Goal: Task Accomplishment & Management: Manage account settings

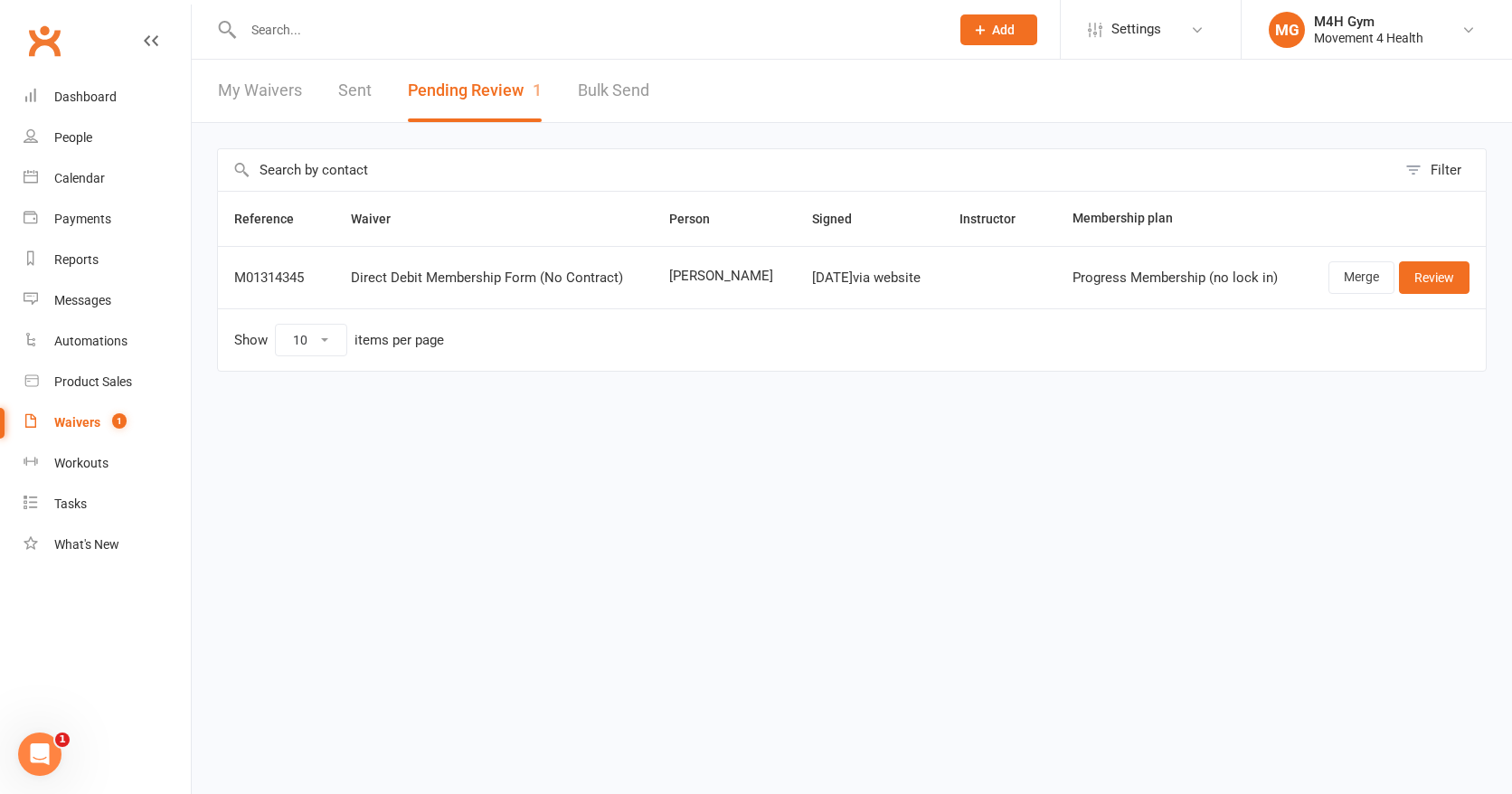
click at [310, 28] on input "text" at bounding box center [587, 29] width 699 height 26
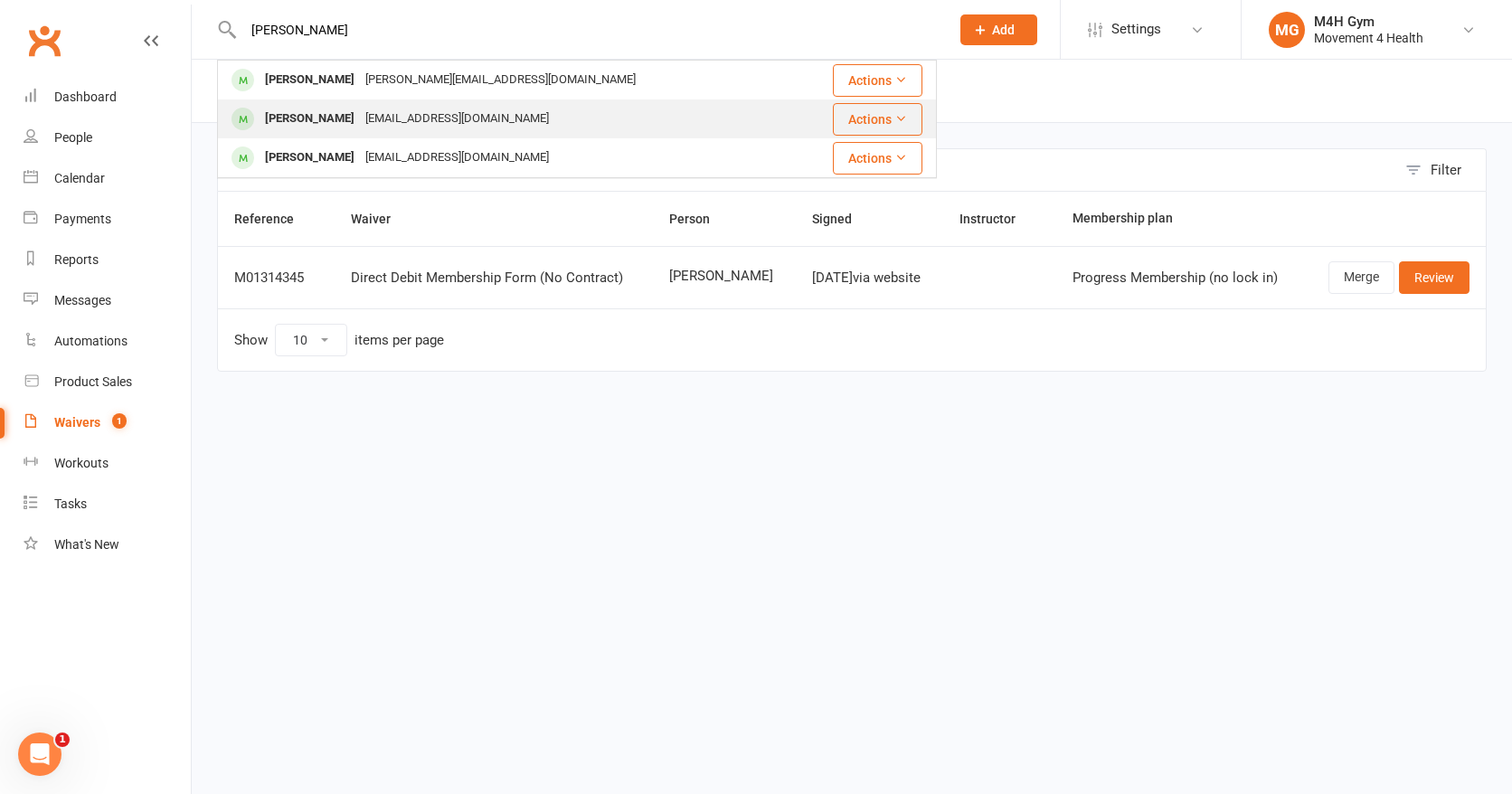
type input "[PERSON_NAME]"
click at [308, 111] on div "[PERSON_NAME]" at bounding box center [310, 119] width 100 height 27
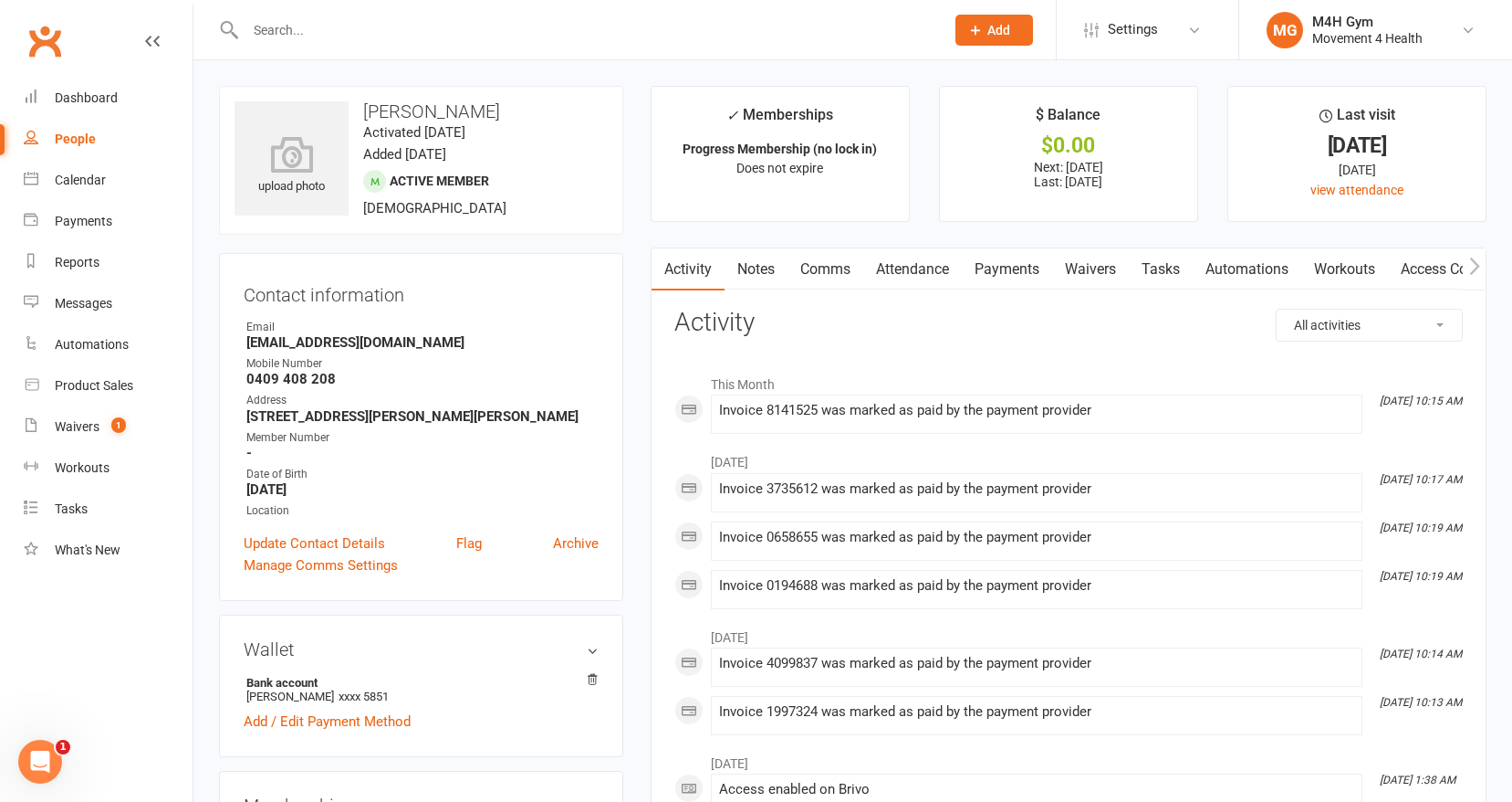
click at [692, 265] on link "Activity" at bounding box center [689, 269] width 73 height 42
click at [1422, 264] on link "Access Control" at bounding box center [1449, 269] width 121 height 42
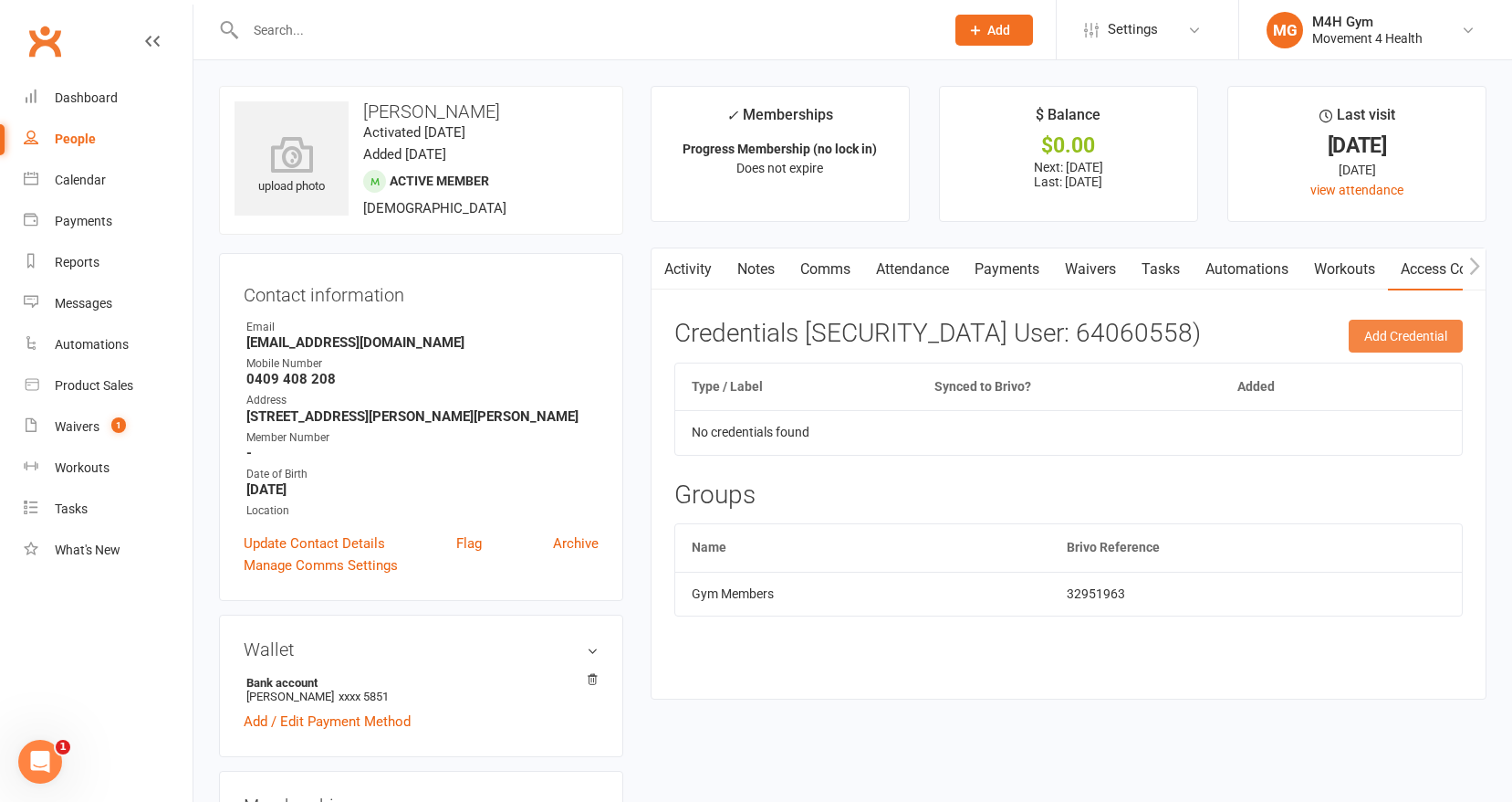
click at [1373, 332] on button "Add Credential" at bounding box center [1406, 335] width 114 height 33
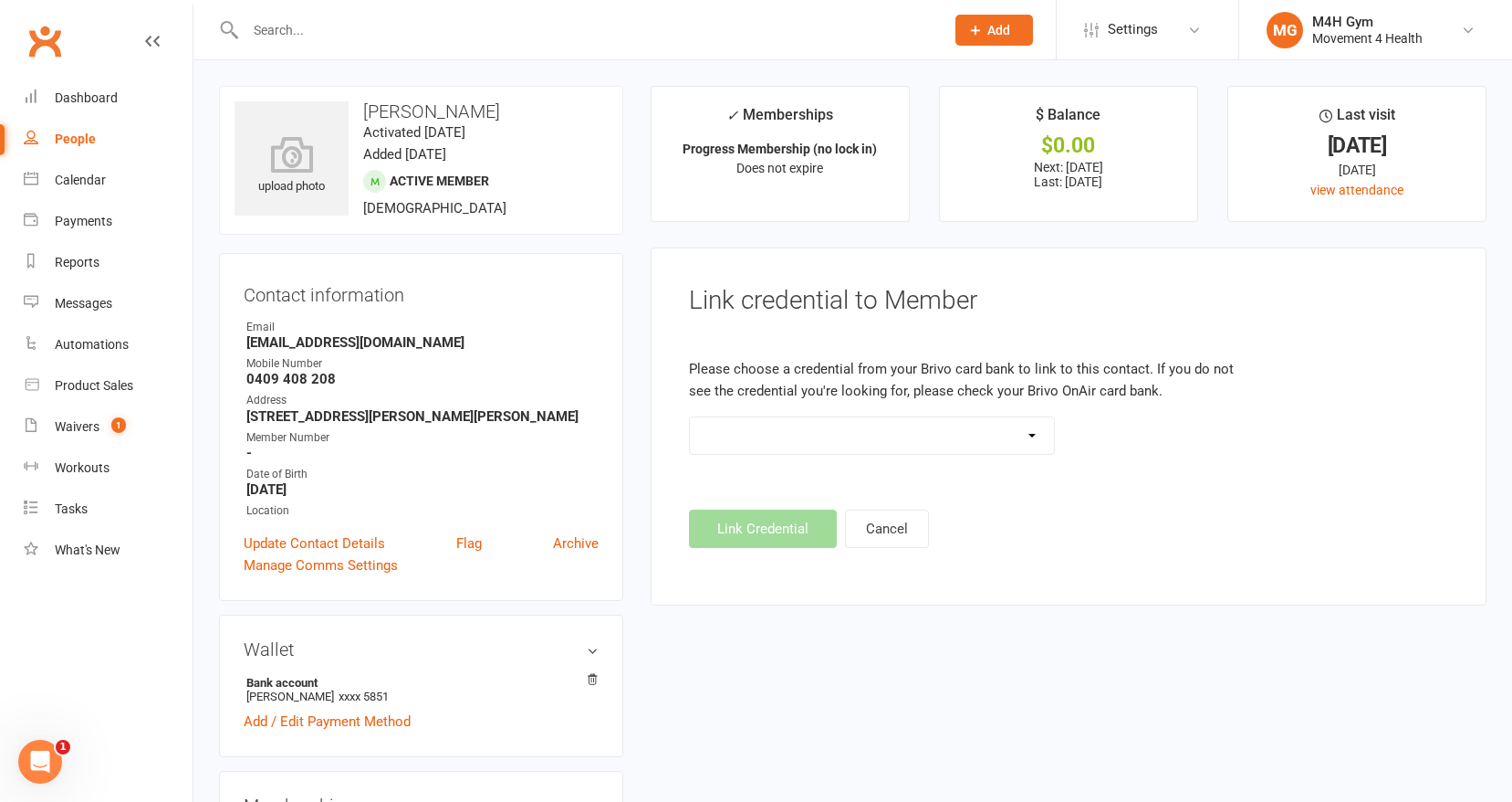
click at [1030, 433] on select "Standard 26 Bit (03461) Standard 26 Bit (101) Standard 26 Bit (10101) - already…" at bounding box center [871, 435] width 364 height 37
select select "87"
click at [690, 417] on select "Standard 26 Bit (03461) Standard 26 Bit (101) Standard 26 Bit (10101) - already…" at bounding box center [871, 435] width 364 height 37
click at [748, 529] on button "Link Credential" at bounding box center [763, 528] width 148 height 39
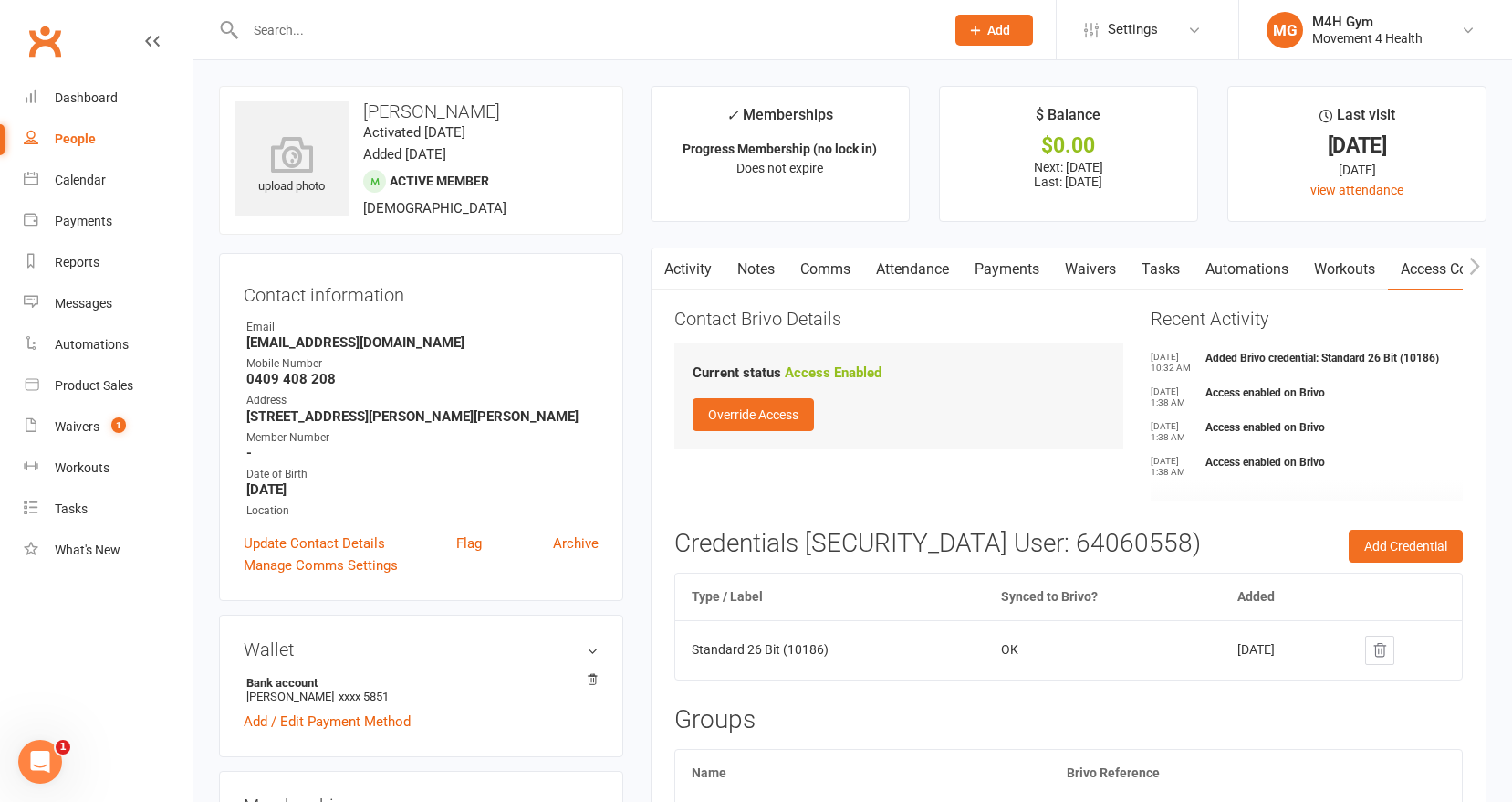
click at [705, 263] on link "Activity" at bounding box center [689, 269] width 73 height 42
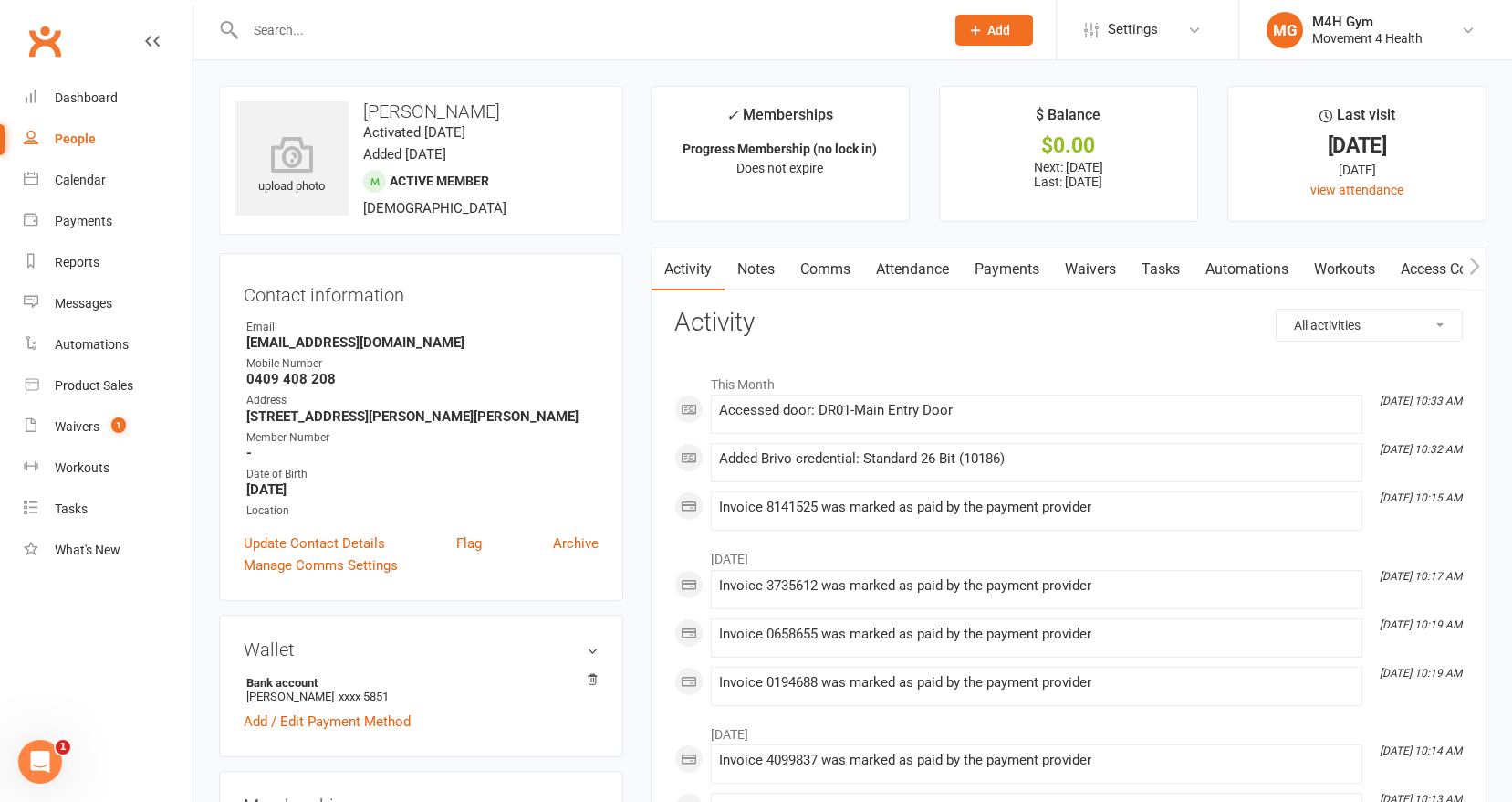
click at [1016, 265] on link "Payments" at bounding box center [1007, 269] width 90 height 42
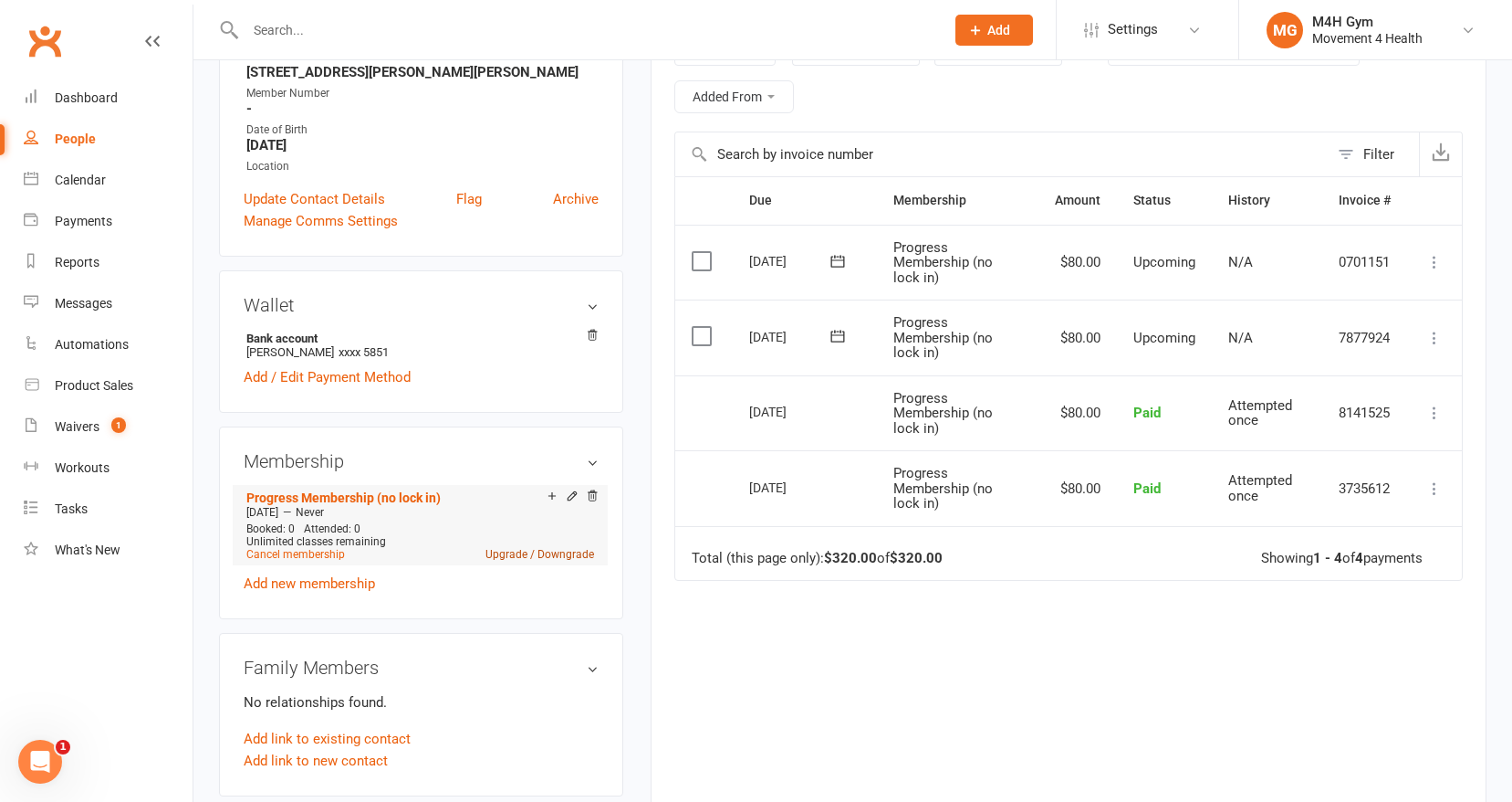
scroll to position [413, 0]
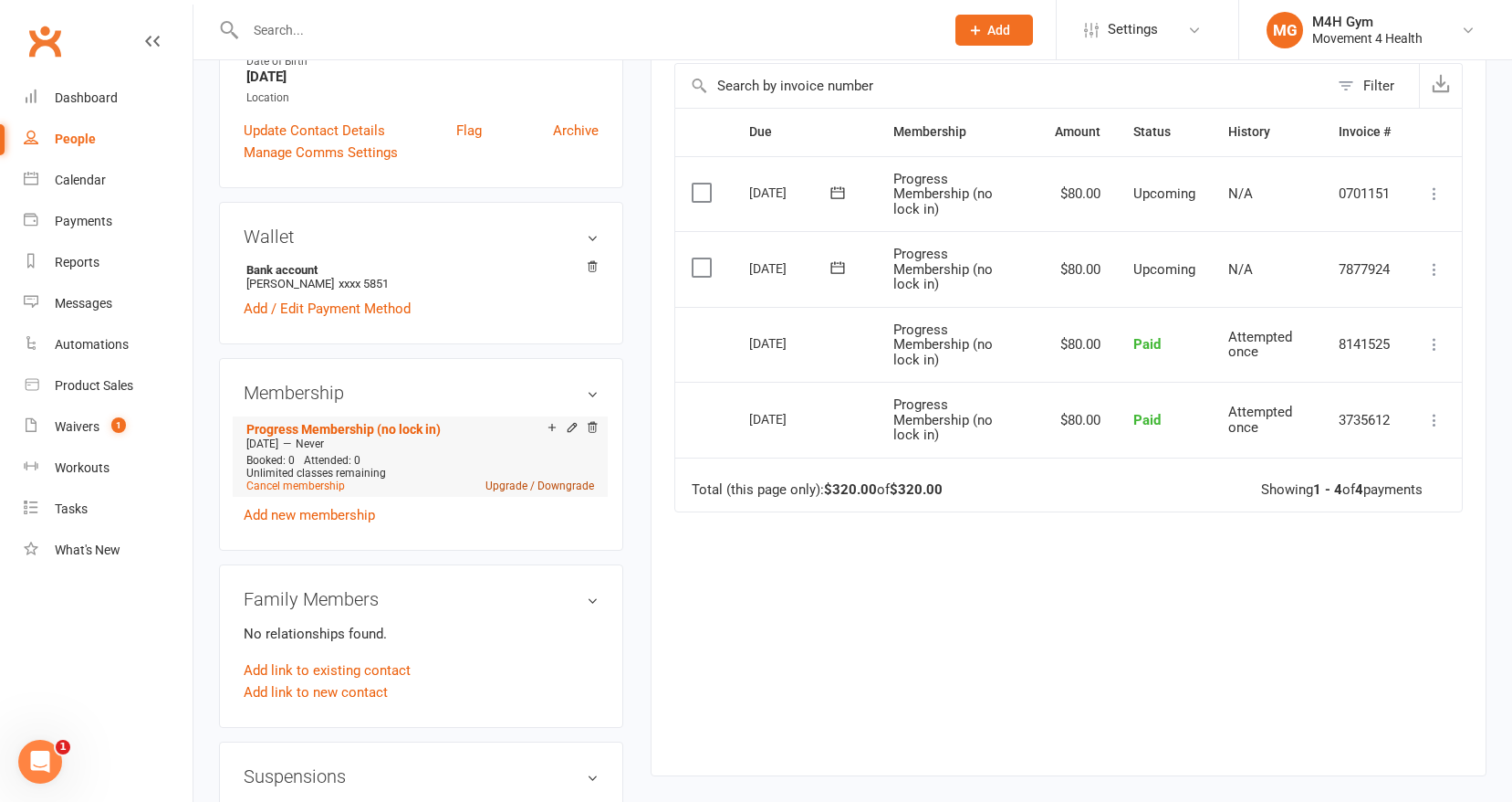
click at [520, 482] on link "Upgrade / Downgrade" at bounding box center [539, 485] width 108 height 13
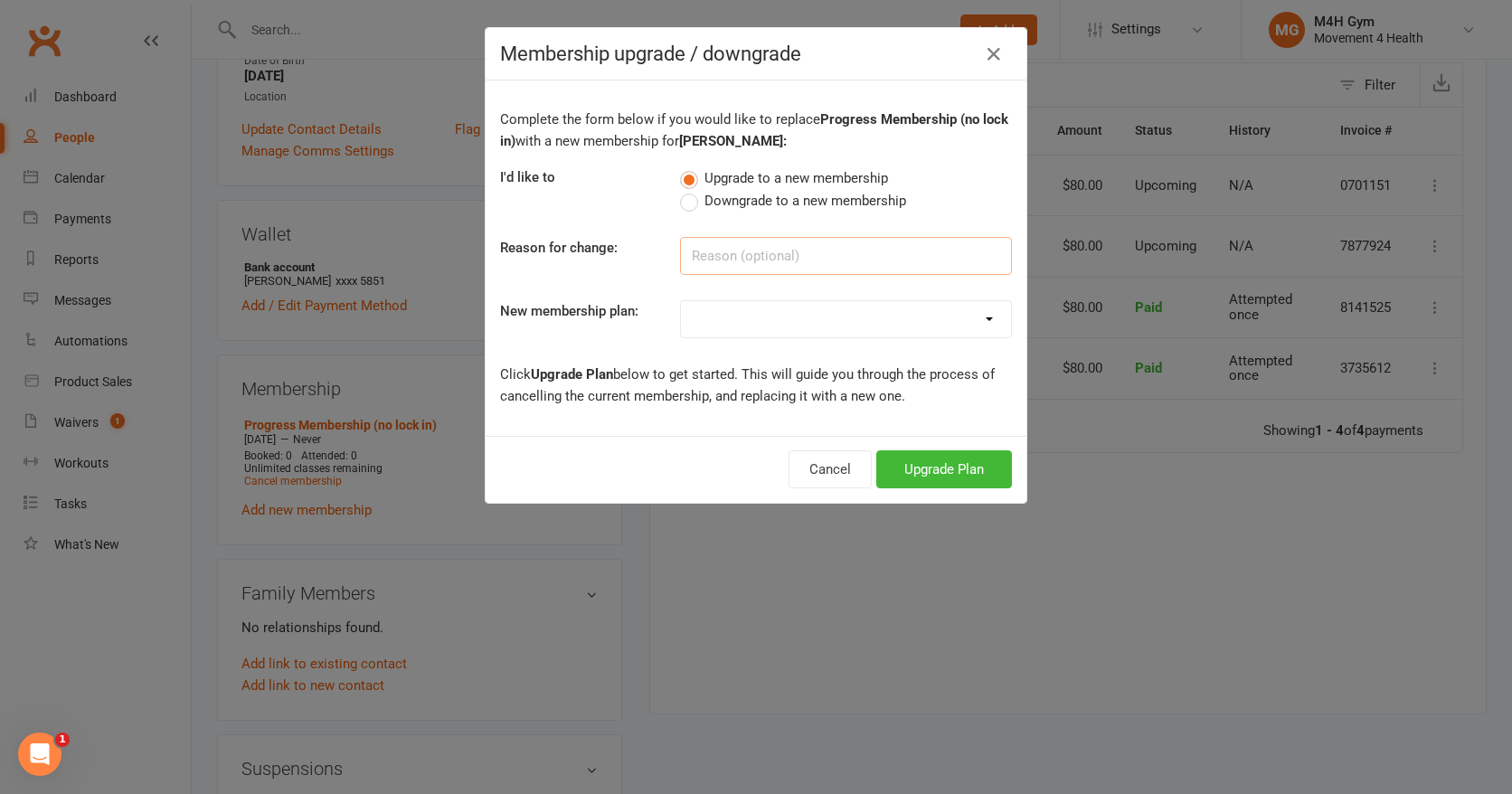
click at [699, 247] on input at bounding box center [846, 255] width 332 height 38
type input "Lock in"
click at [867, 314] on select "Gym Membership Group Membership Gym + Group Membership Gym Membership (no lock …" at bounding box center [846, 318] width 330 height 36
select select "1"
click at [681, 301] on select "Gym Membership Group Membership Gym + Group Membership Gym Membership (no lock …" at bounding box center [846, 318] width 330 height 36
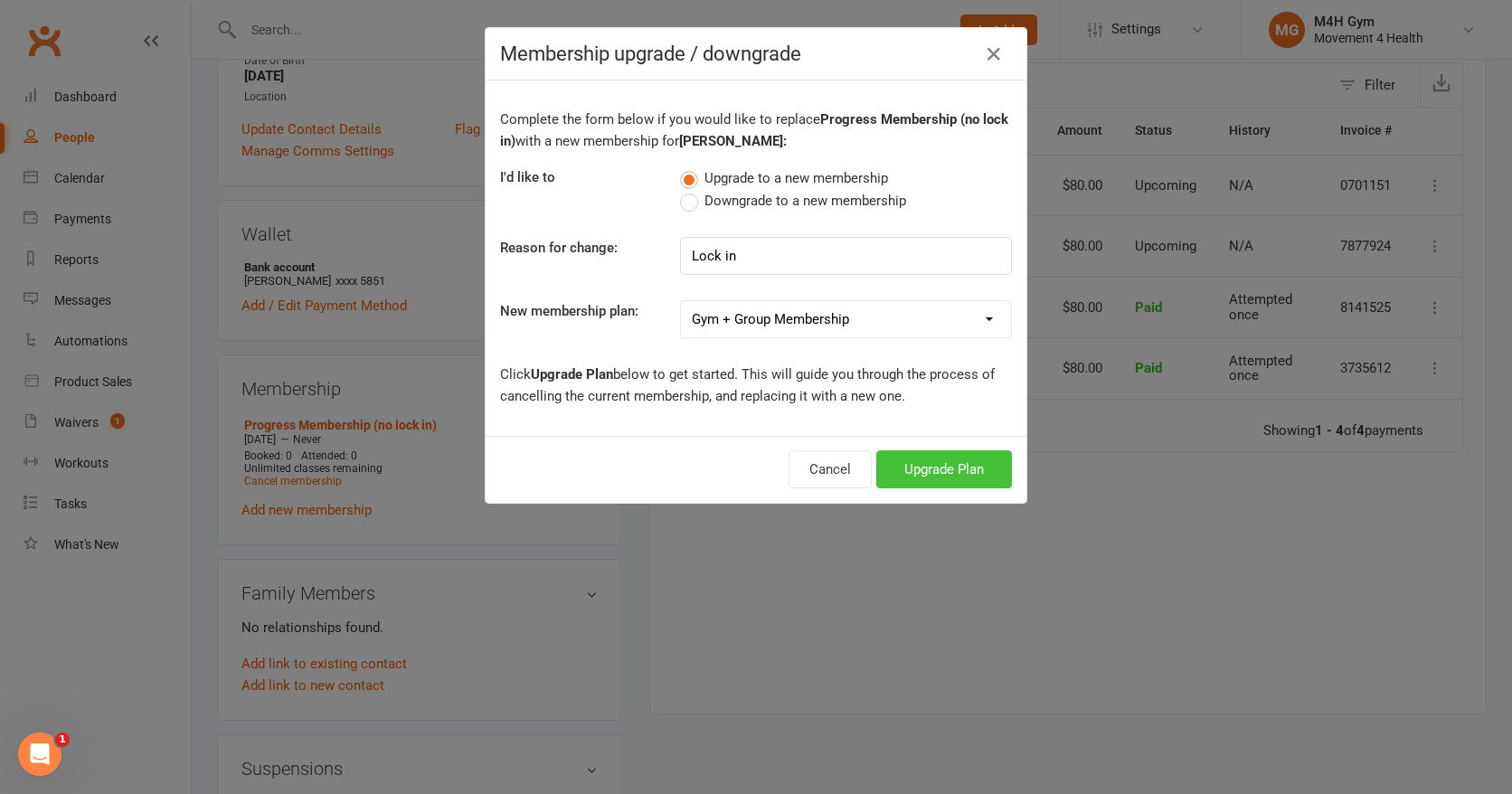
click at [926, 469] on button "Upgrade Plan" at bounding box center [944, 469] width 136 height 38
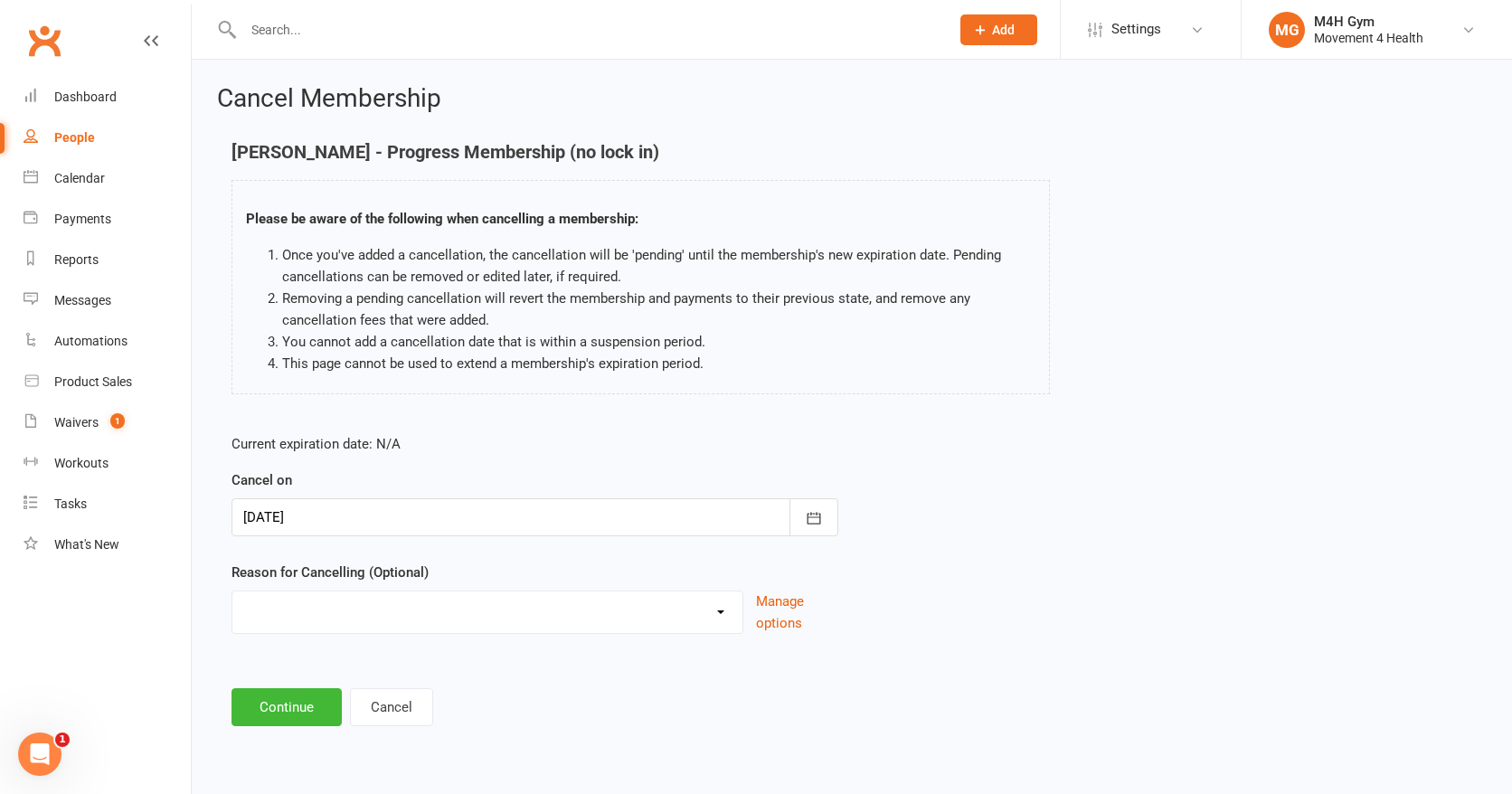
click at [277, 610] on select "Holiday Injury Other reason" at bounding box center [487, 609] width 510 height 36
select select "2"
click at [232, 592] on select "Holiday Injury Other reason" at bounding box center [487, 609] width 510 height 36
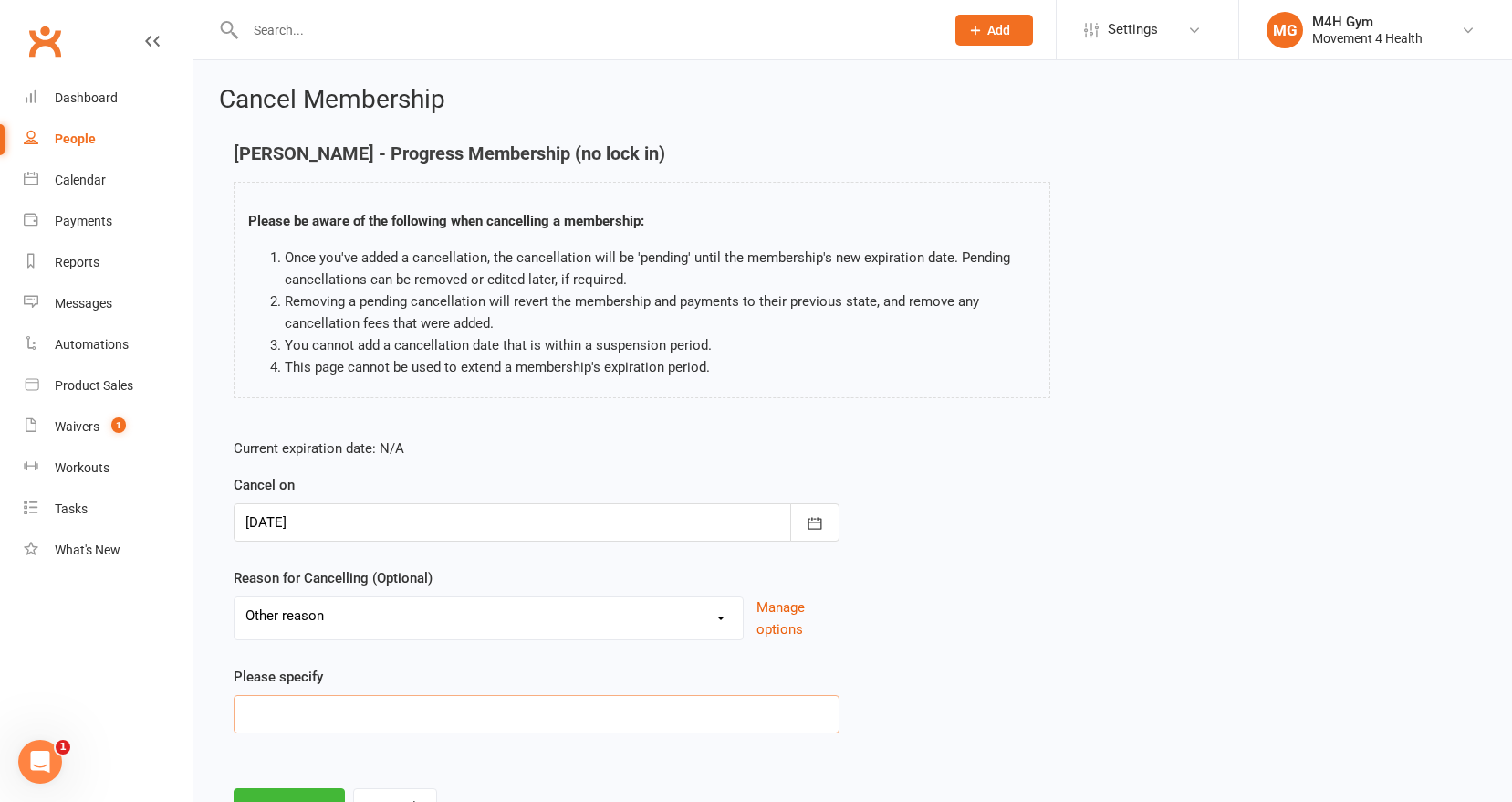
click at [285, 716] on input at bounding box center [536, 714] width 606 height 39
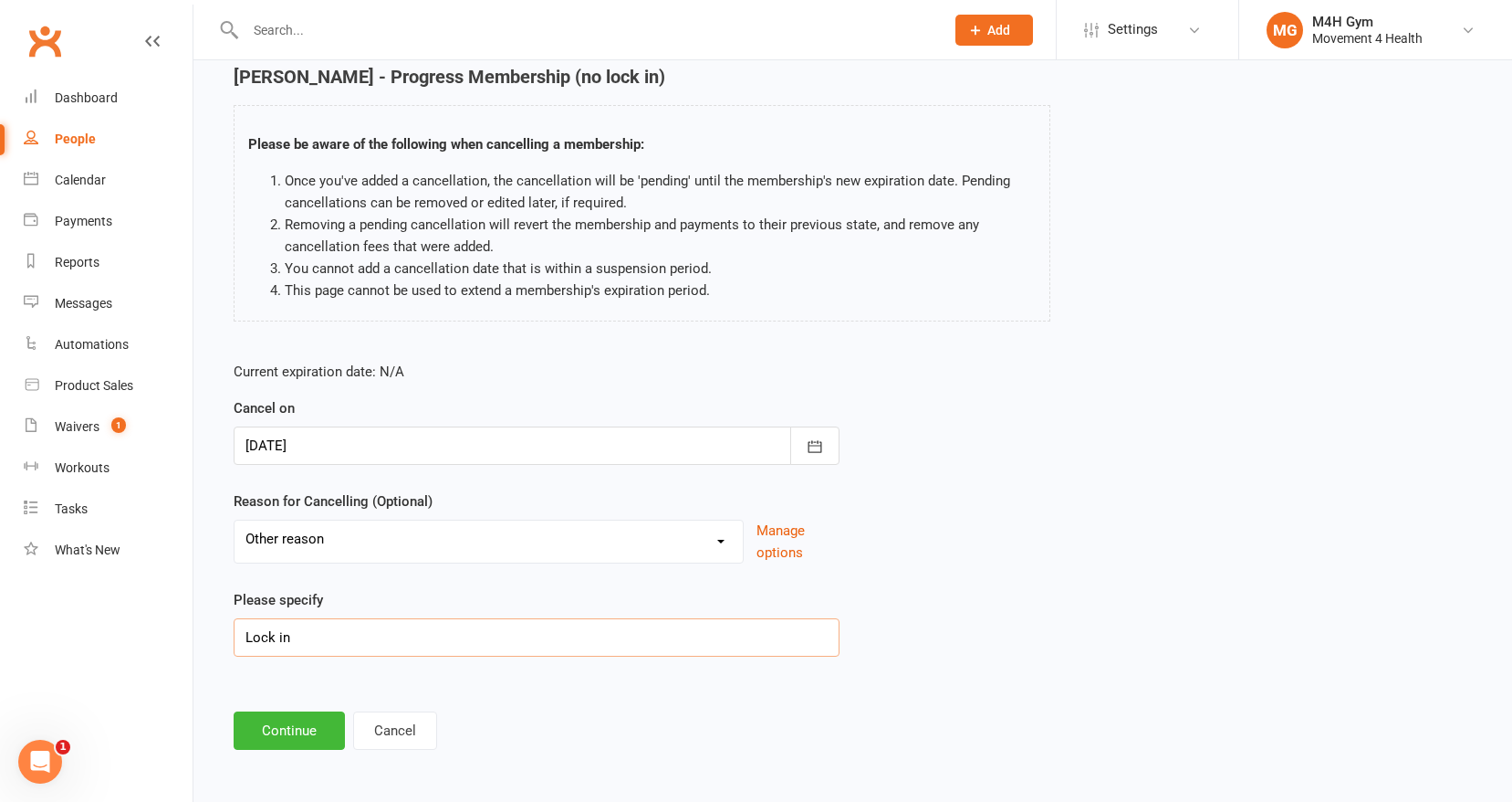
scroll to position [80, 0]
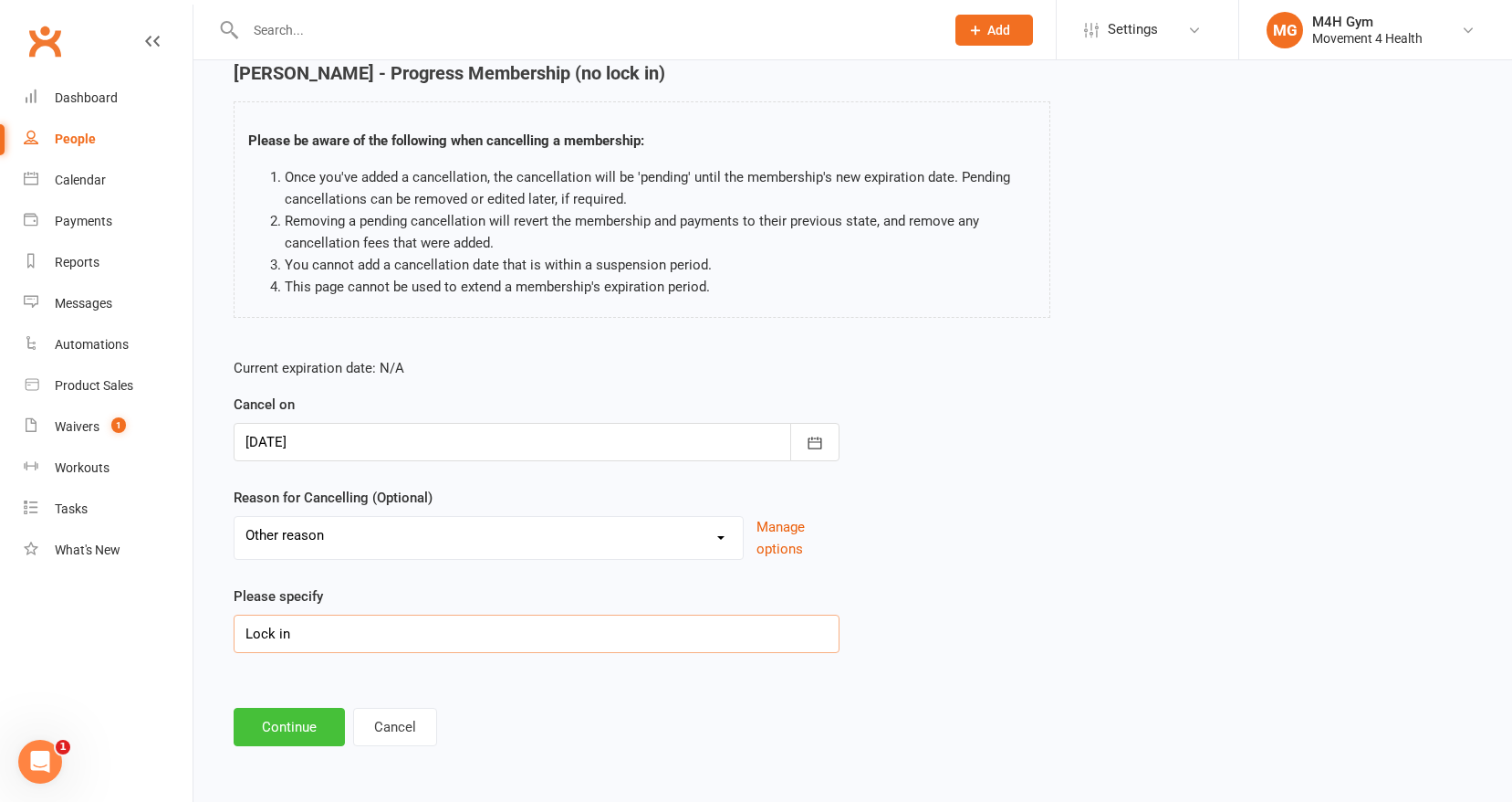
type input "Lock in"
click at [289, 730] on button "Continue" at bounding box center [289, 727] width 111 height 39
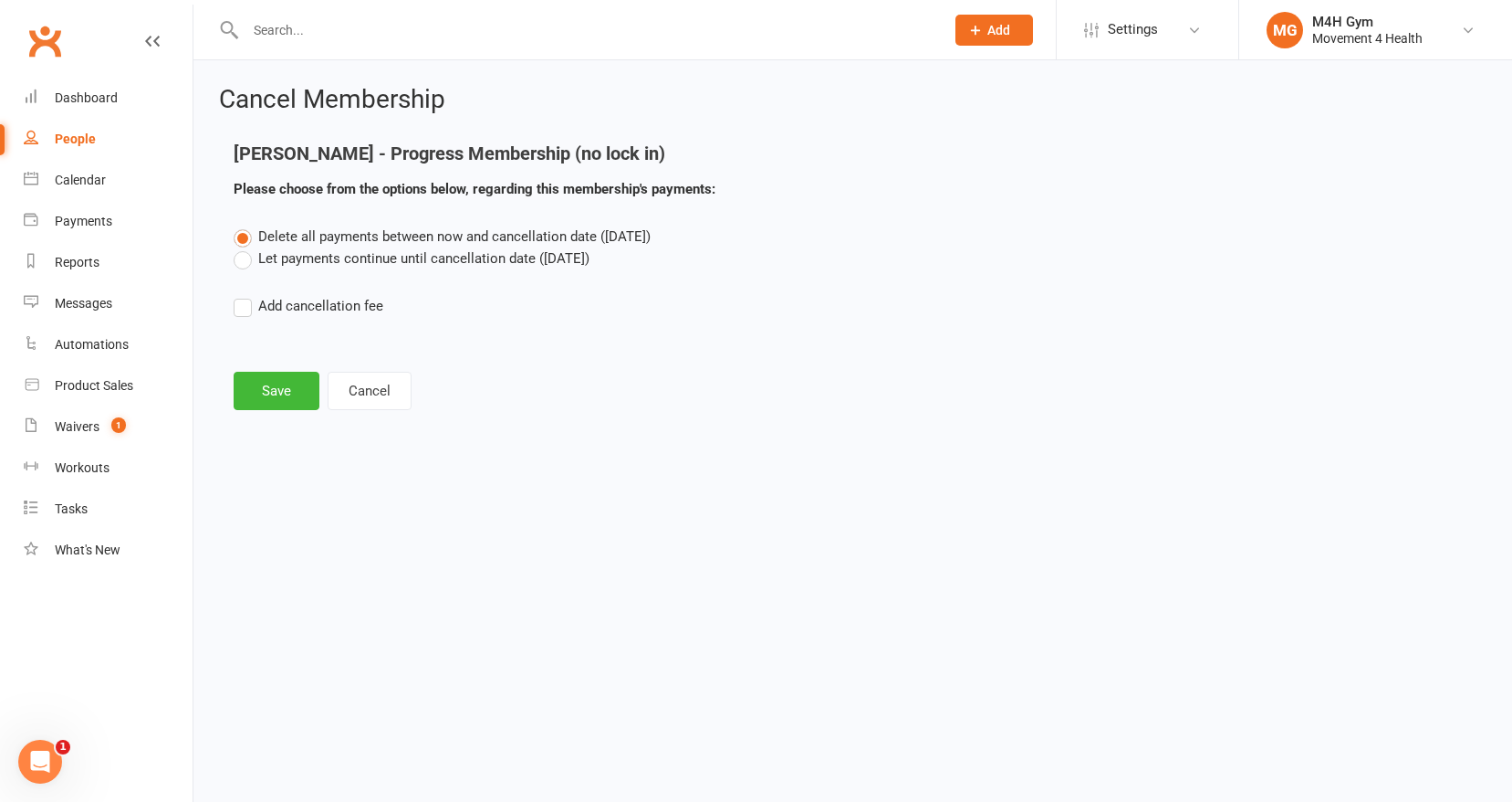
scroll to position [0, 0]
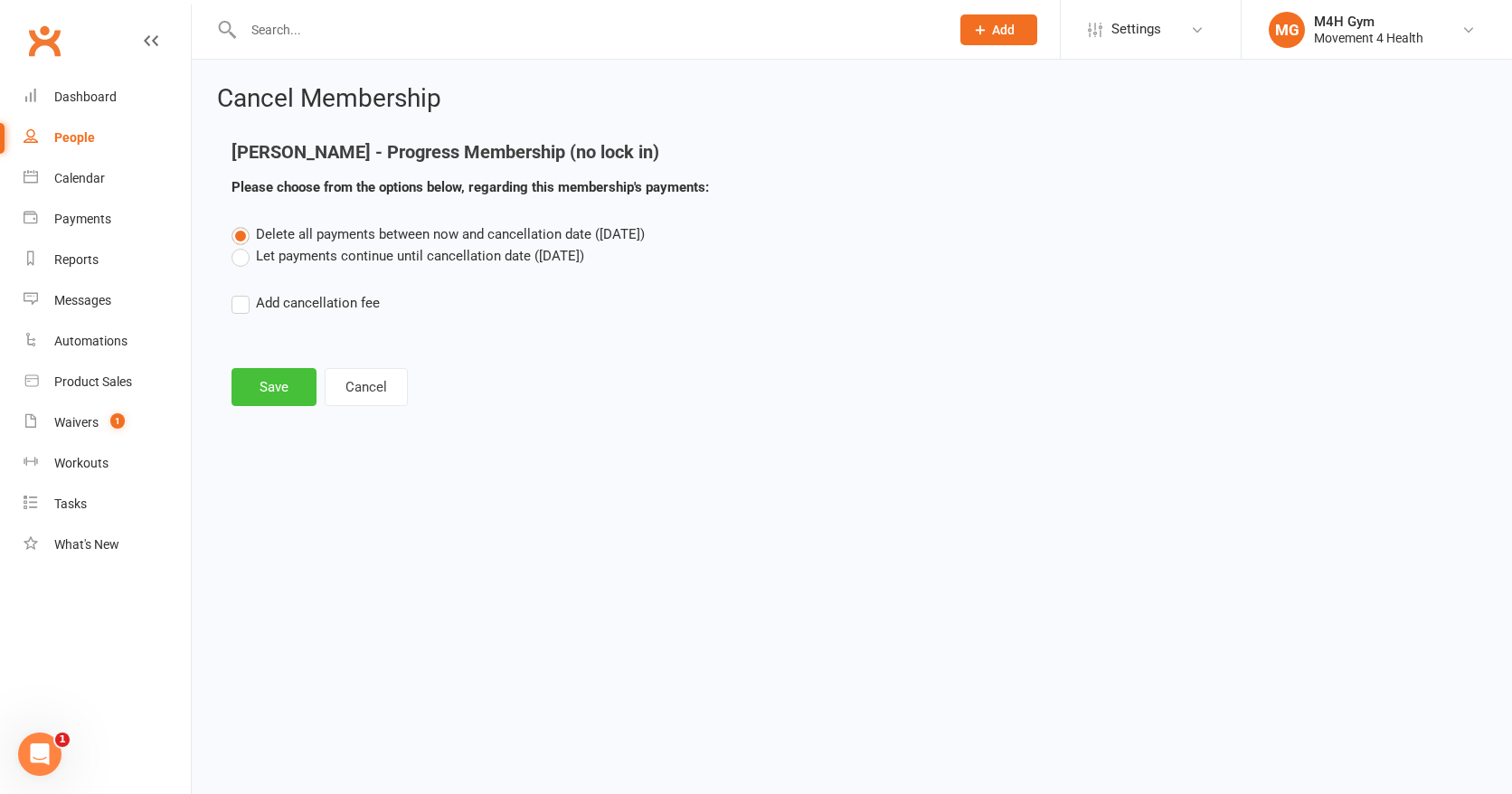
click at [277, 382] on button "Save" at bounding box center [273, 386] width 85 height 38
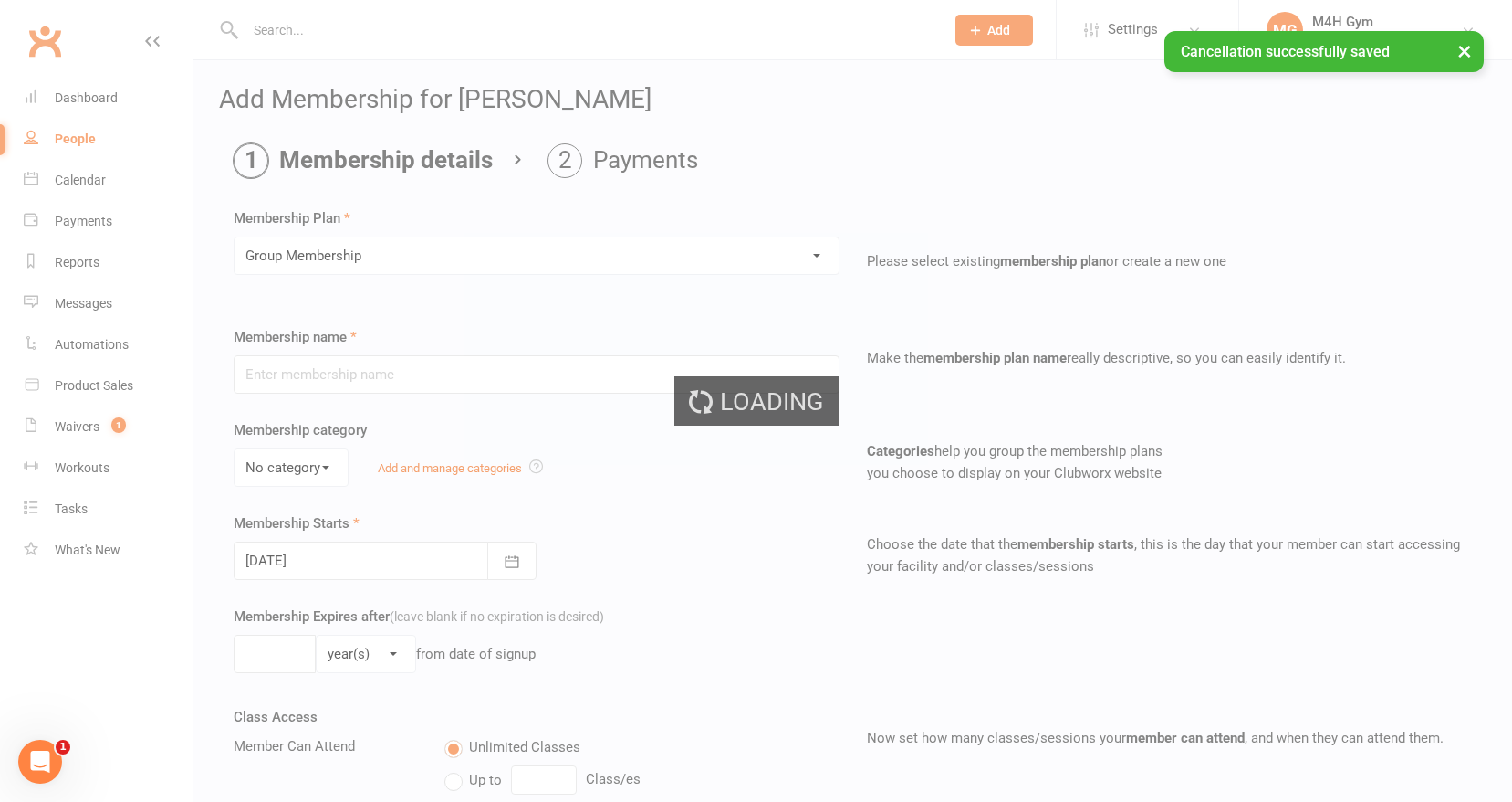
type input "Group Membership"
select select "0"
select select "2"
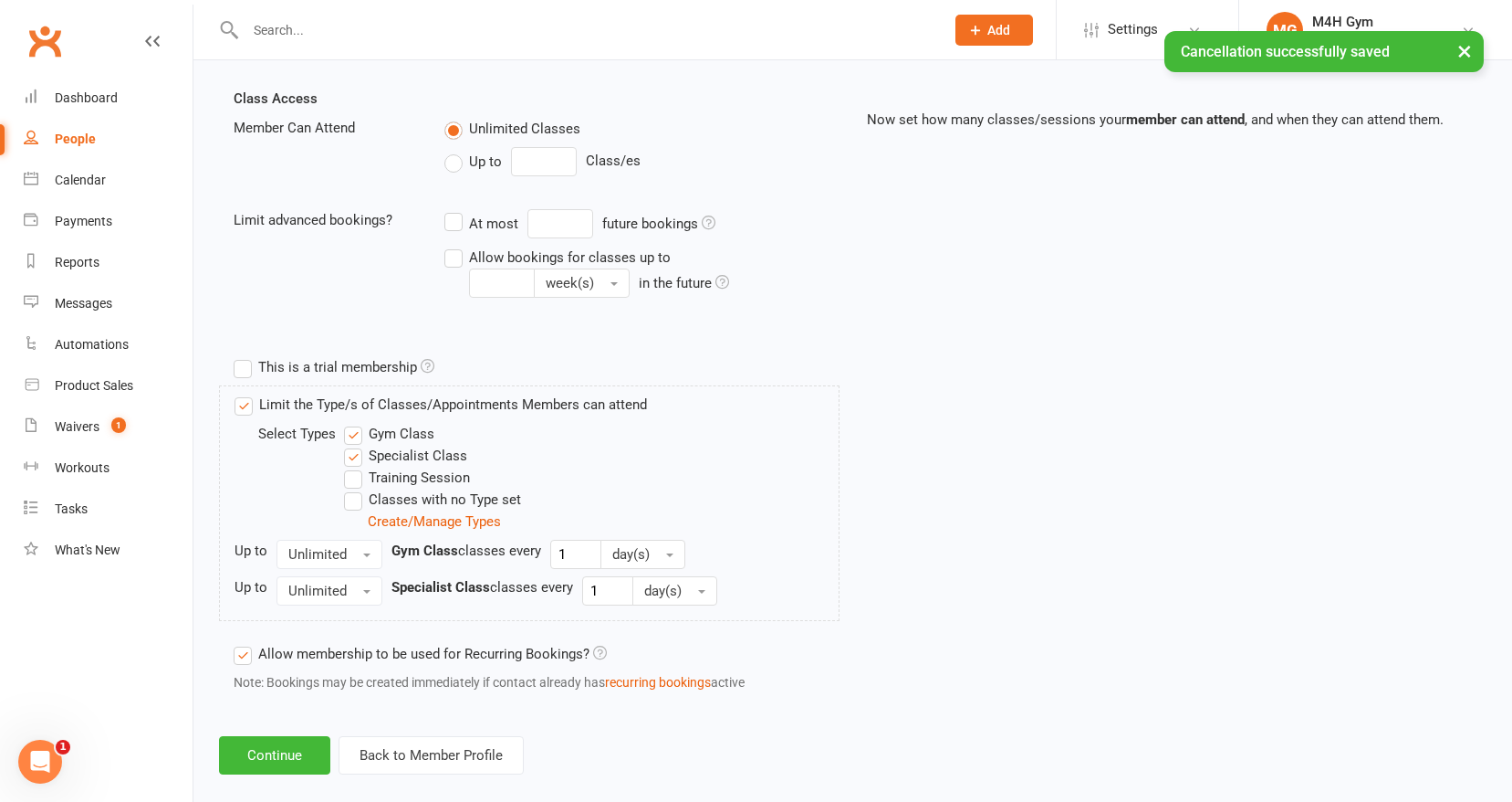
scroll to position [643, 0]
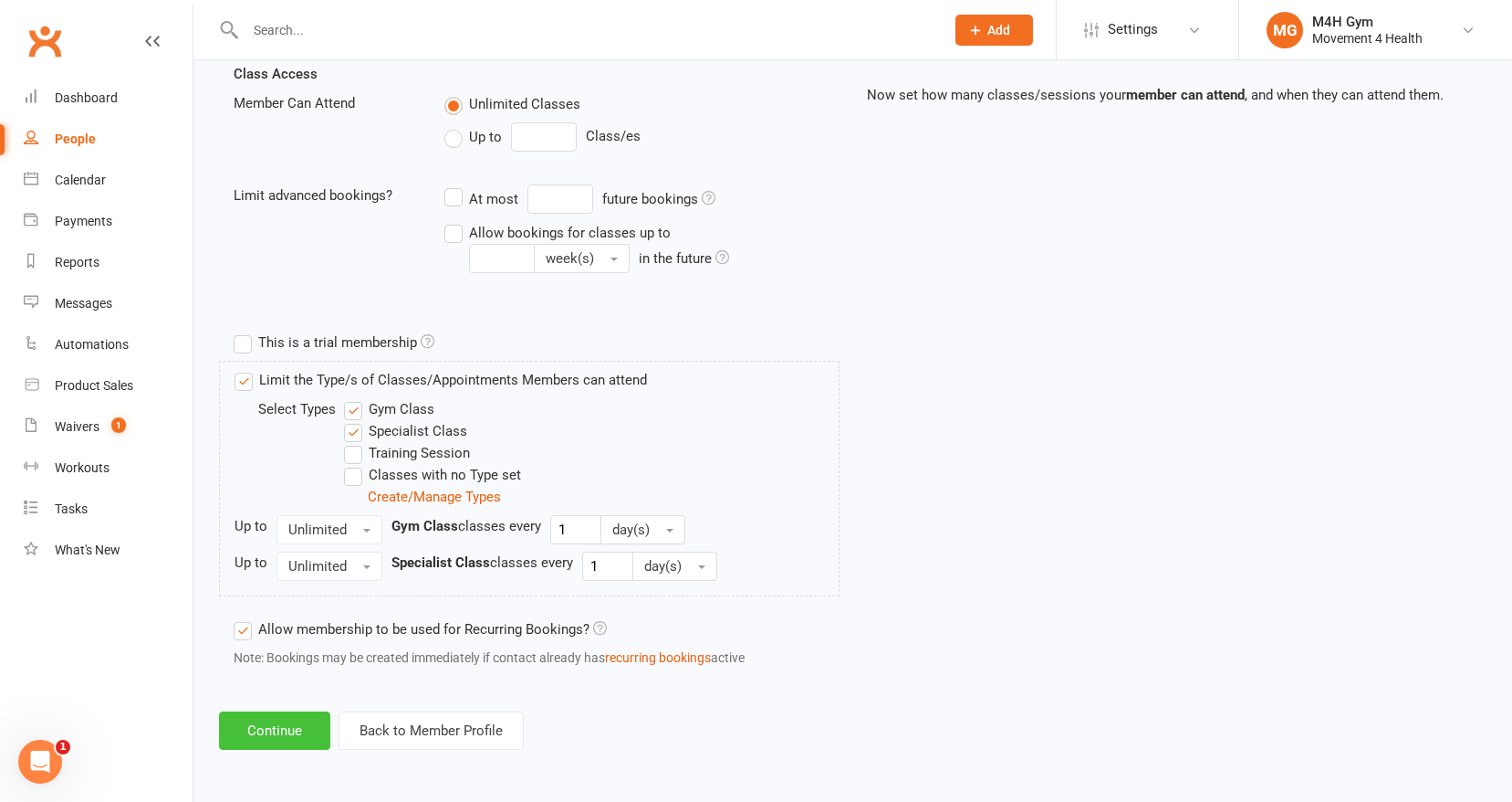
click at [296, 727] on button "Continue" at bounding box center [275, 731] width 111 height 39
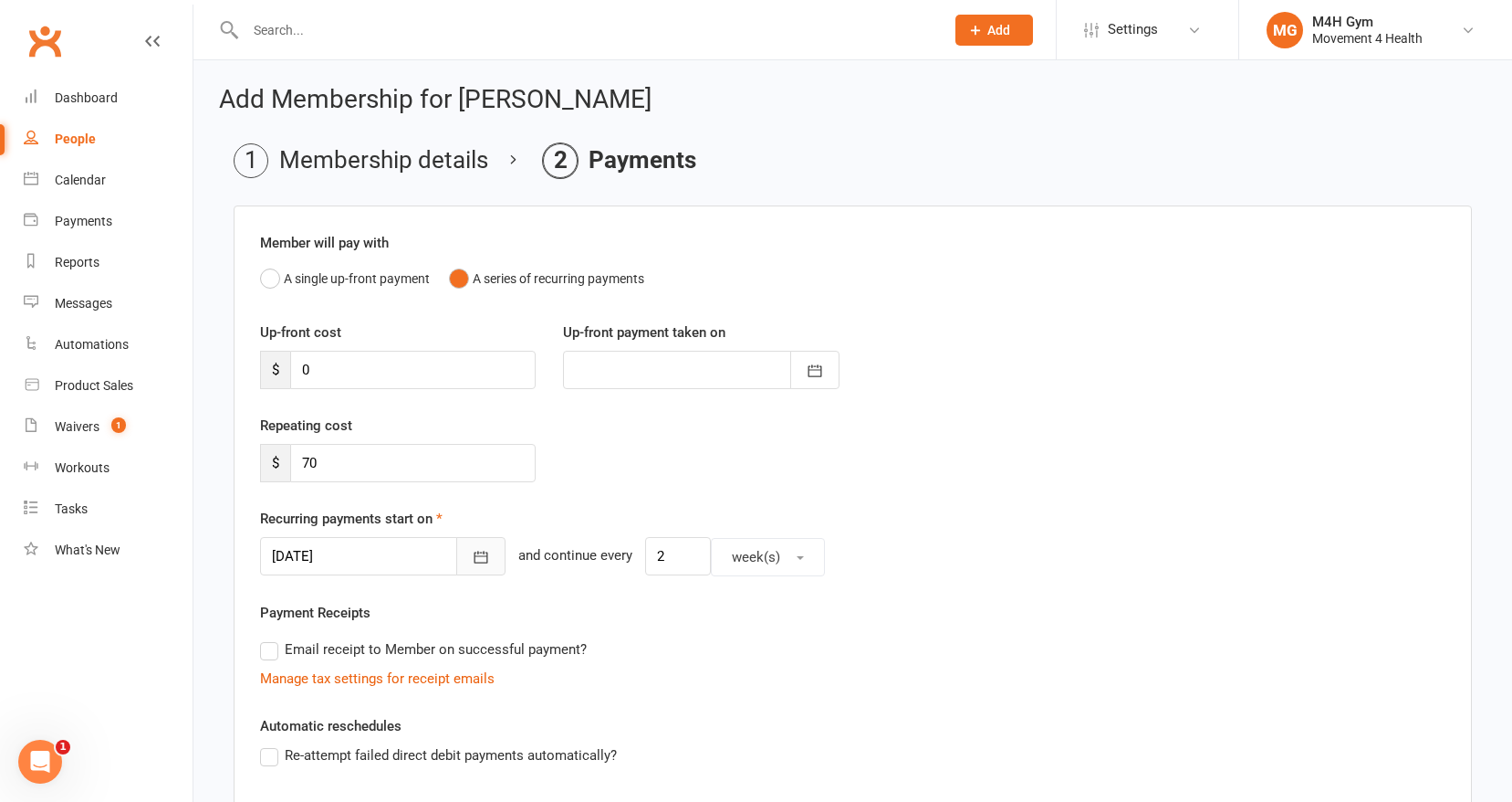
click at [474, 555] on icon "button" at bounding box center [481, 558] width 14 height 12
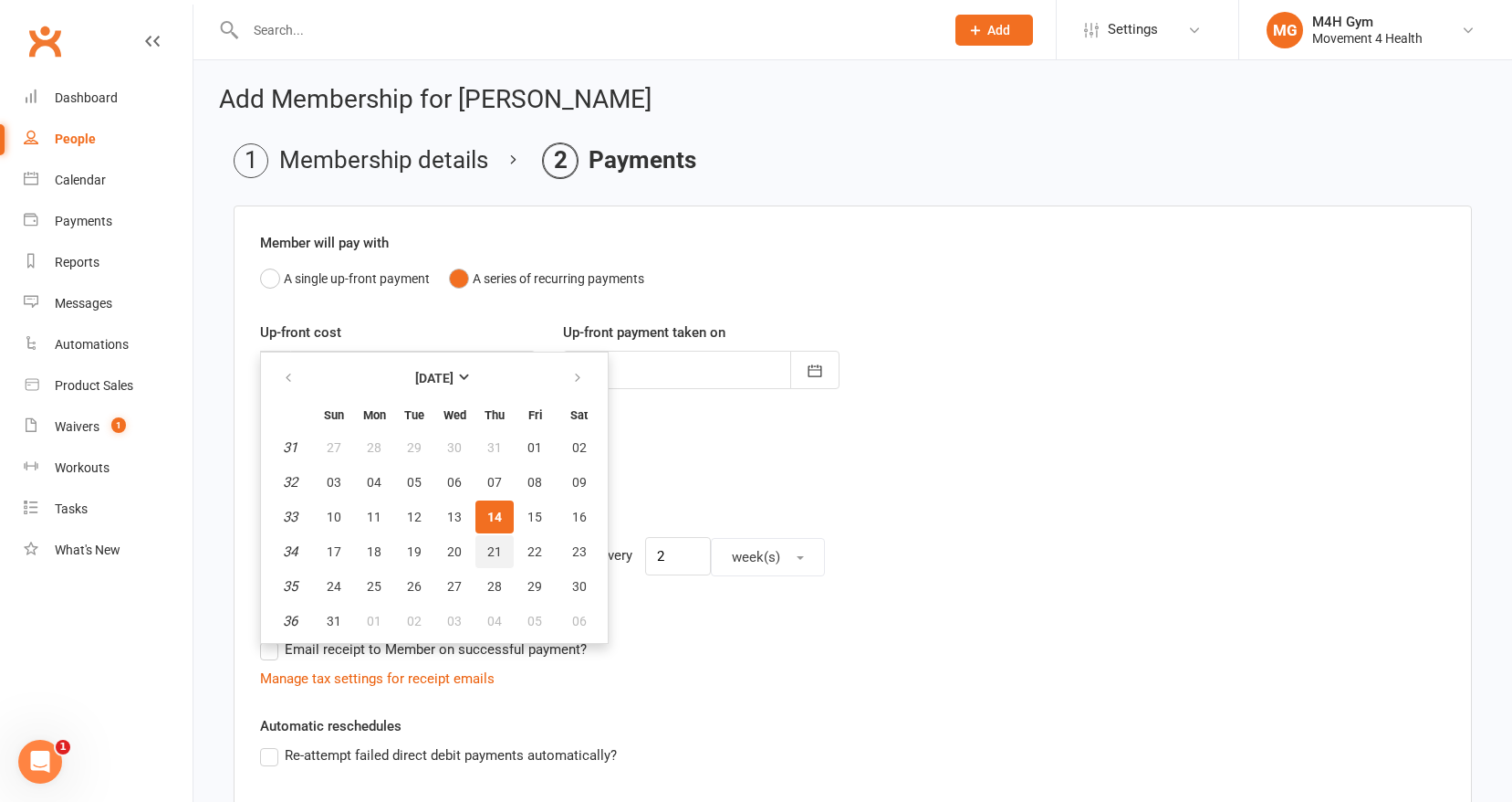
click at [488, 550] on span "21" at bounding box center [494, 551] width 15 height 15
type input "[DATE]"
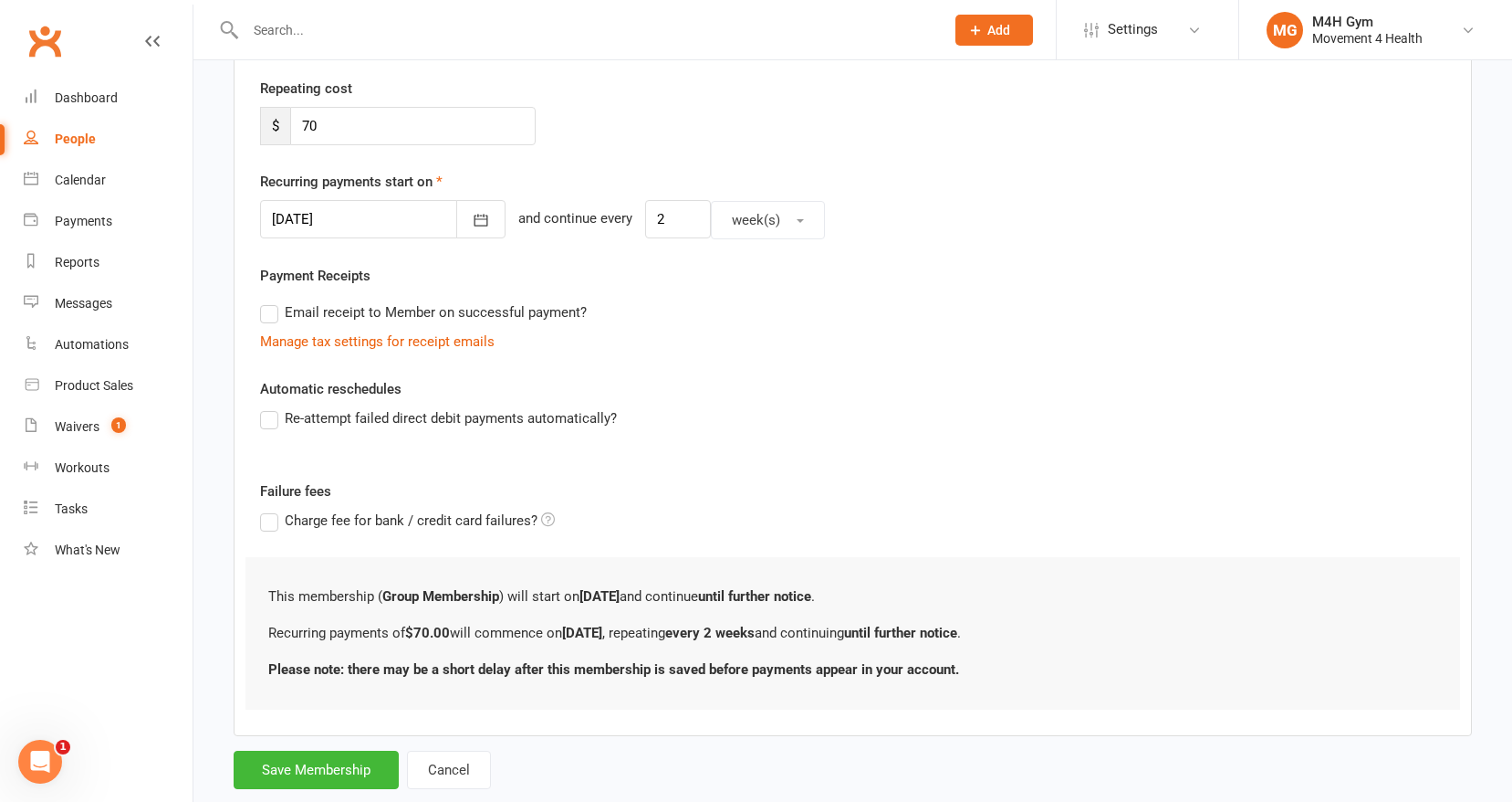
scroll to position [380, 0]
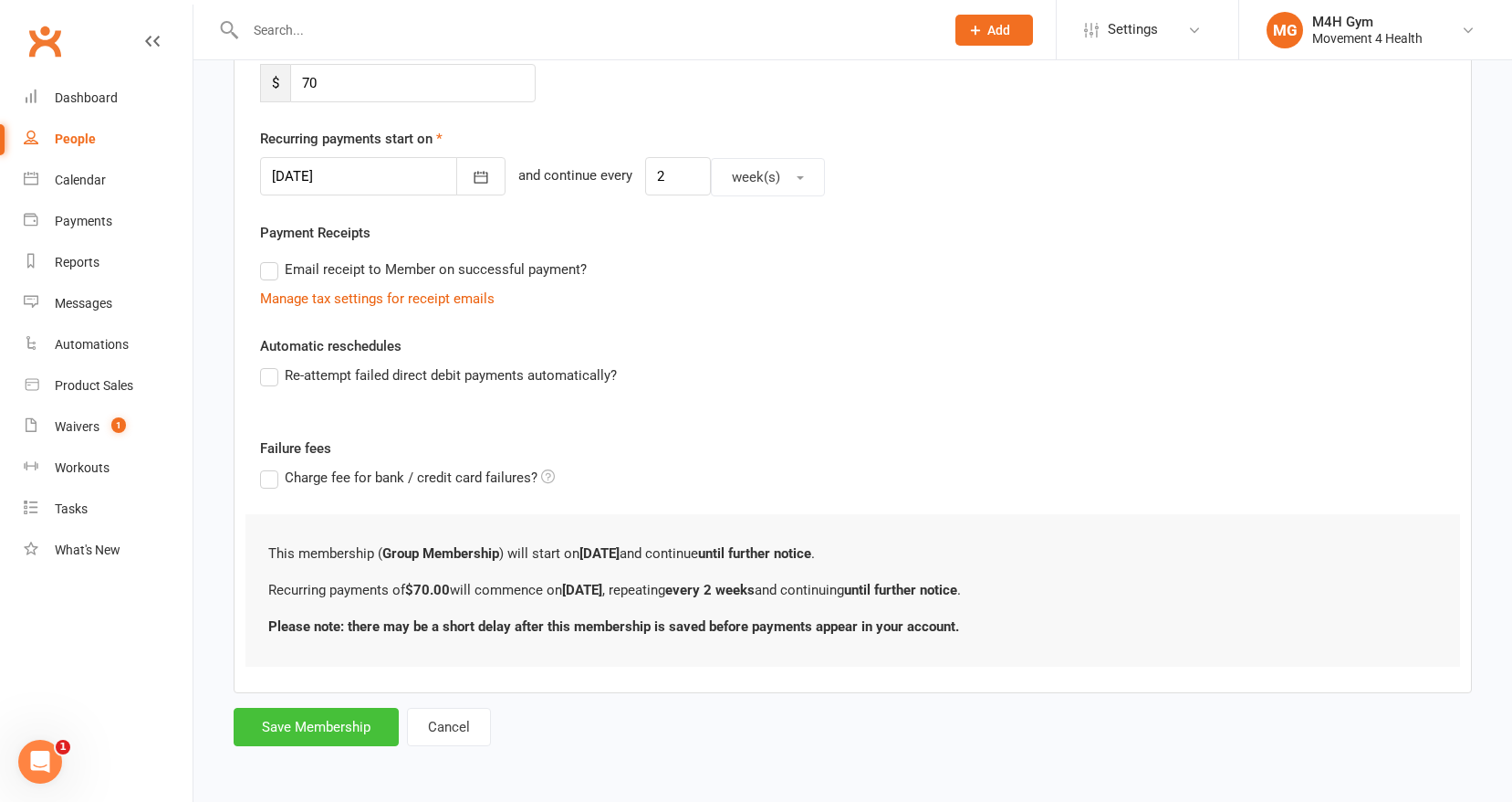
click at [293, 726] on button "Save Membership" at bounding box center [315, 727] width 165 height 39
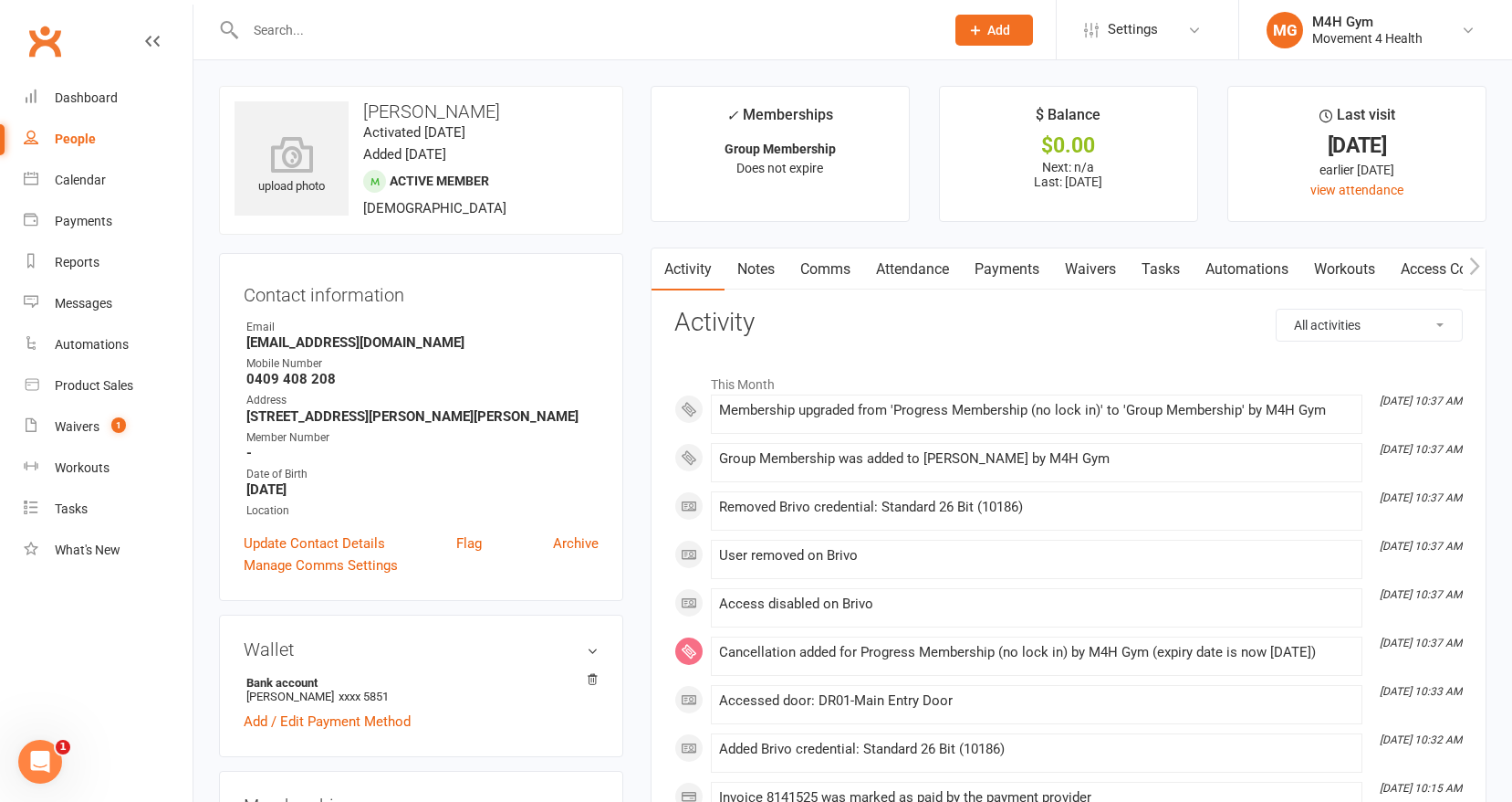
click at [1419, 268] on link "Access Control" at bounding box center [1449, 269] width 121 height 42
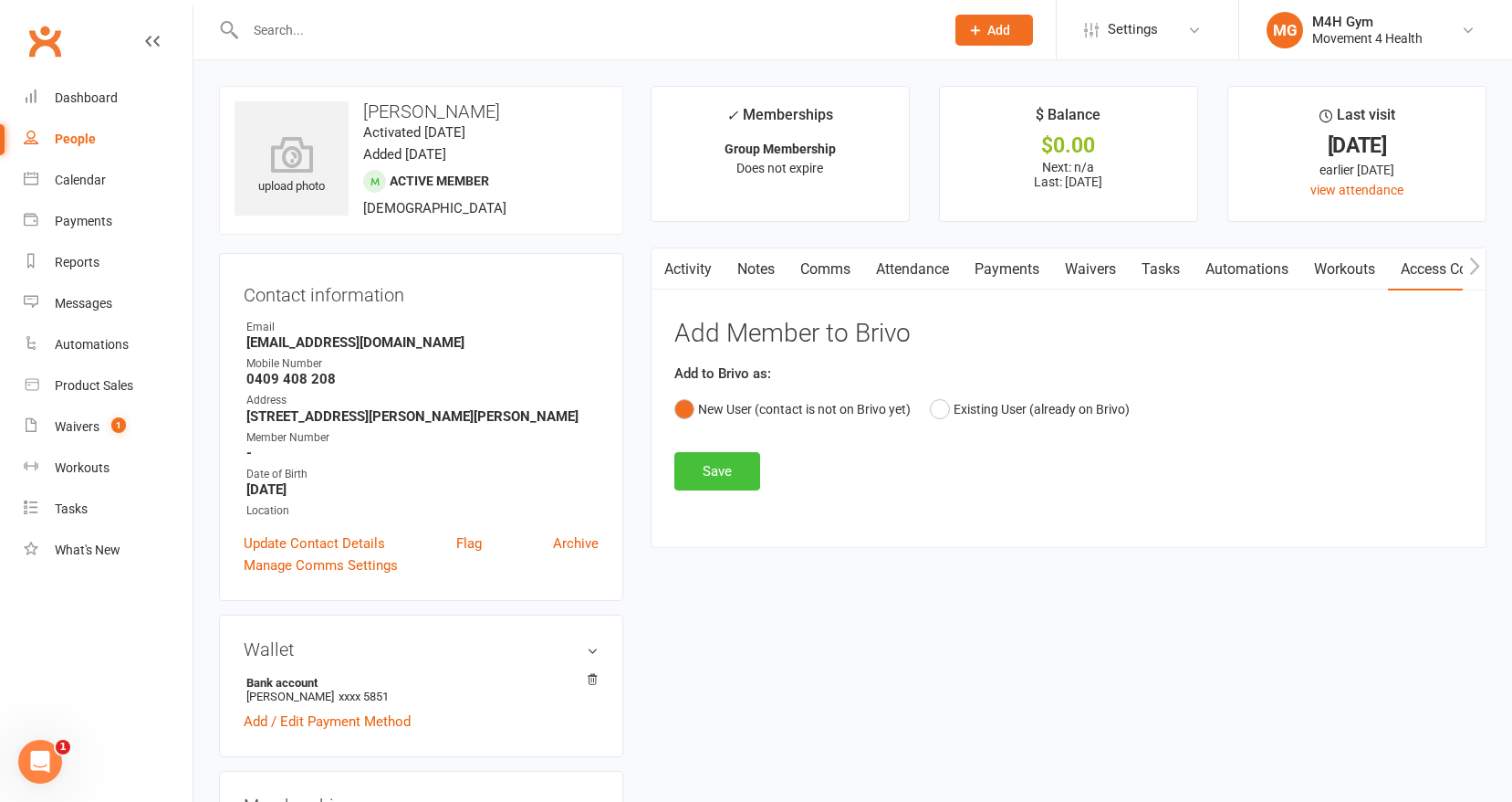
click at [729, 465] on button "Save" at bounding box center [717, 470] width 85 height 39
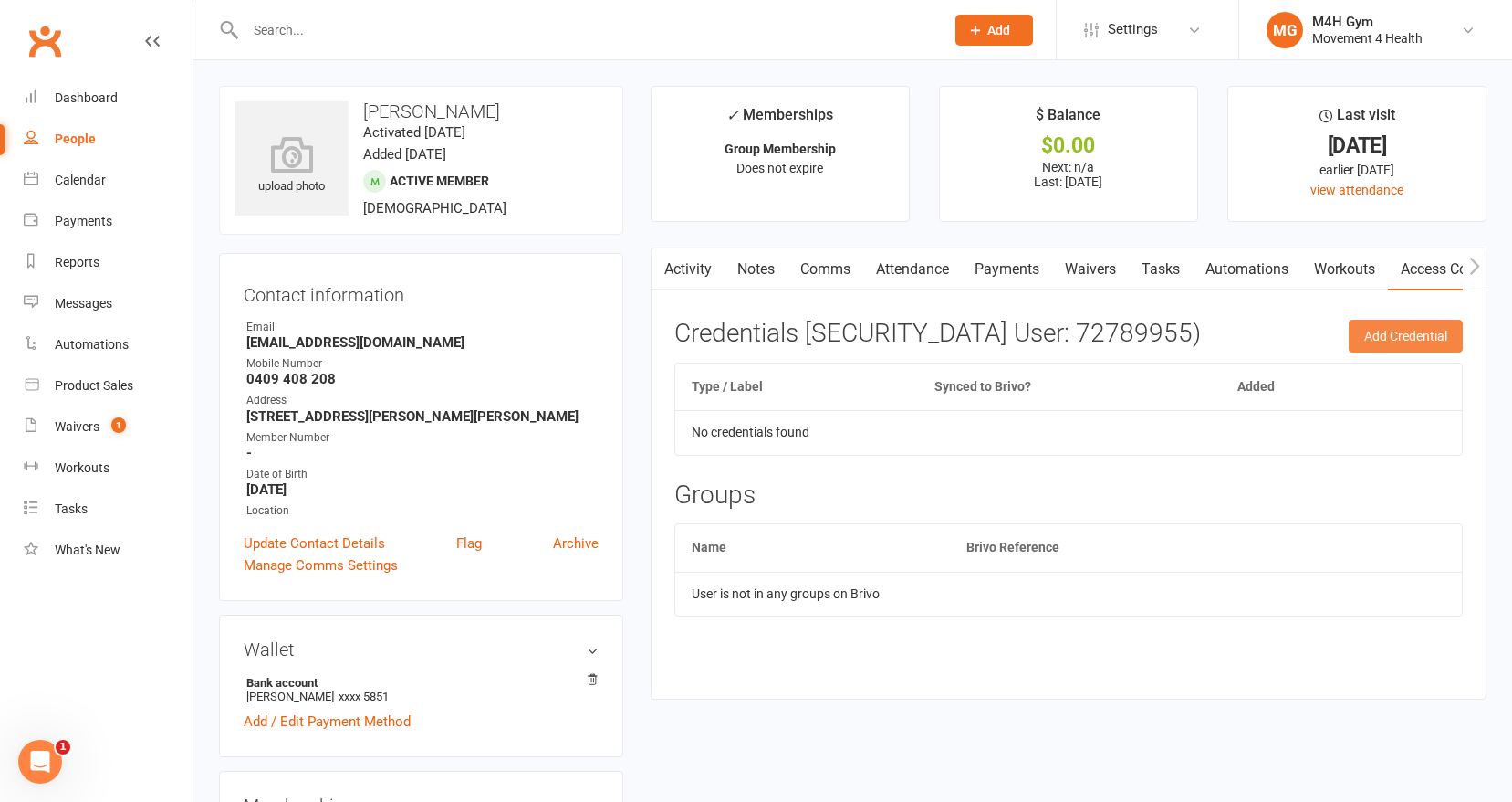
click at [1402, 331] on button "Add Credential" at bounding box center [1406, 335] width 114 height 33
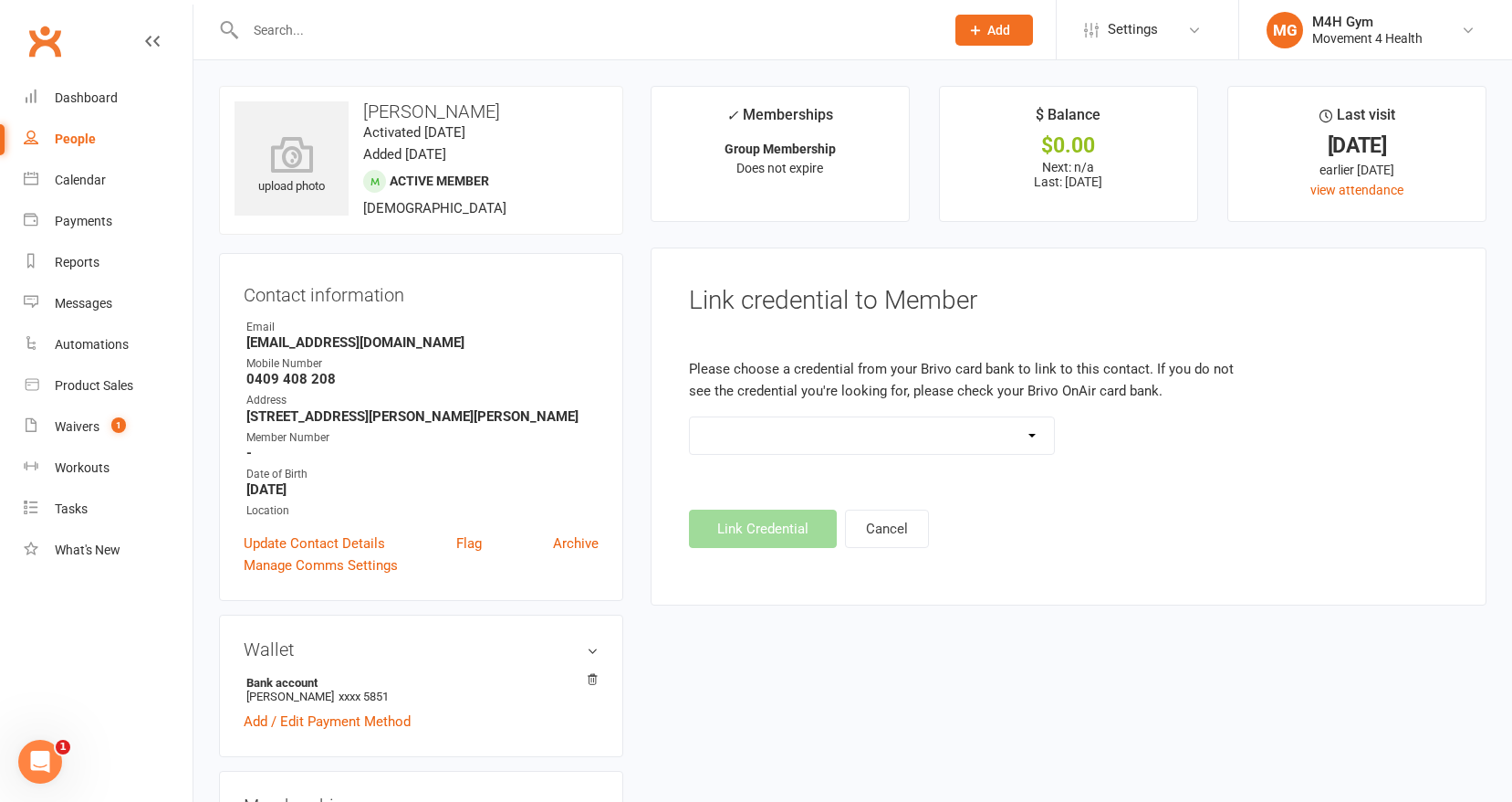
click at [1032, 431] on select "Standard 26 Bit (03461) Standard 26 Bit (101) Standard 26 Bit (10101) - already…" at bounding box center [871, 435] width 364 height 37
select select "612"
click at [690, 417] on select "Standard 26 Bit (03461) Standard 26 Bit (101) Standard 26 Bit (10101) - already…" at bounding box center [871, 435] width 364 height 37
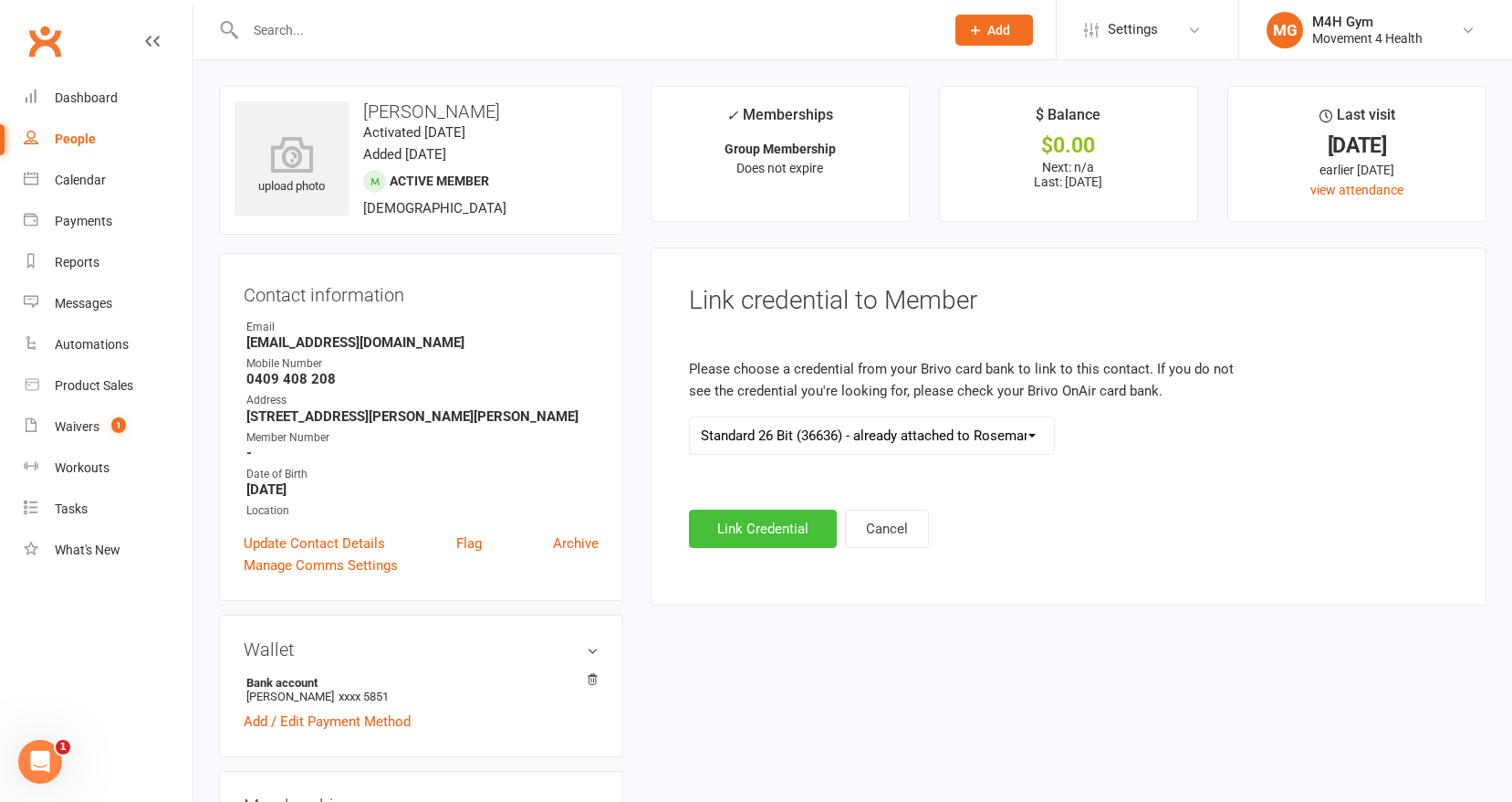
click at [776, 529] on button "Link Credential" at bounding box center [763, 528] width 148 height 39
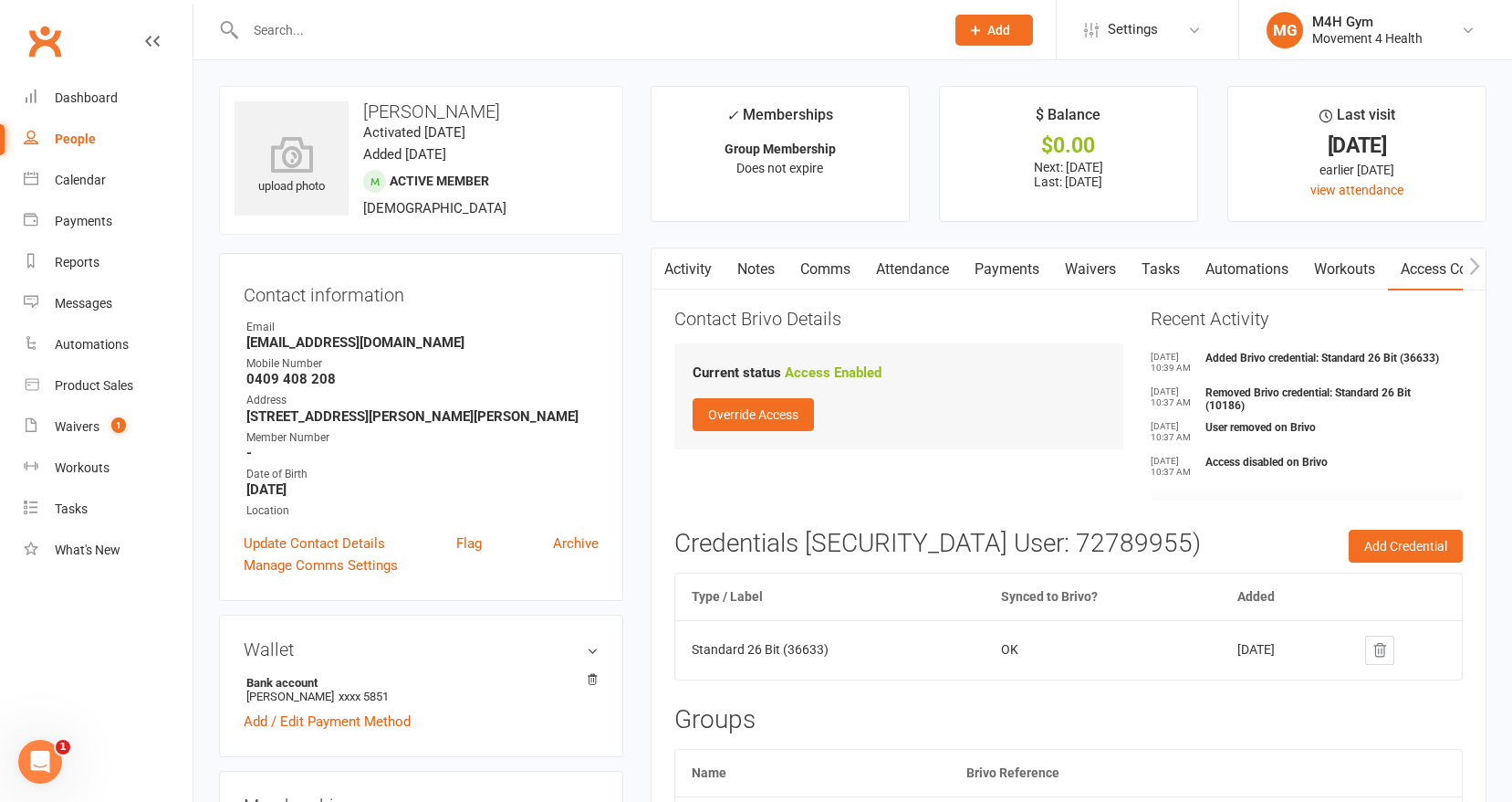
click at [680, 266] on link "Activity" at bounding box center [689, 269] width 73 height 42
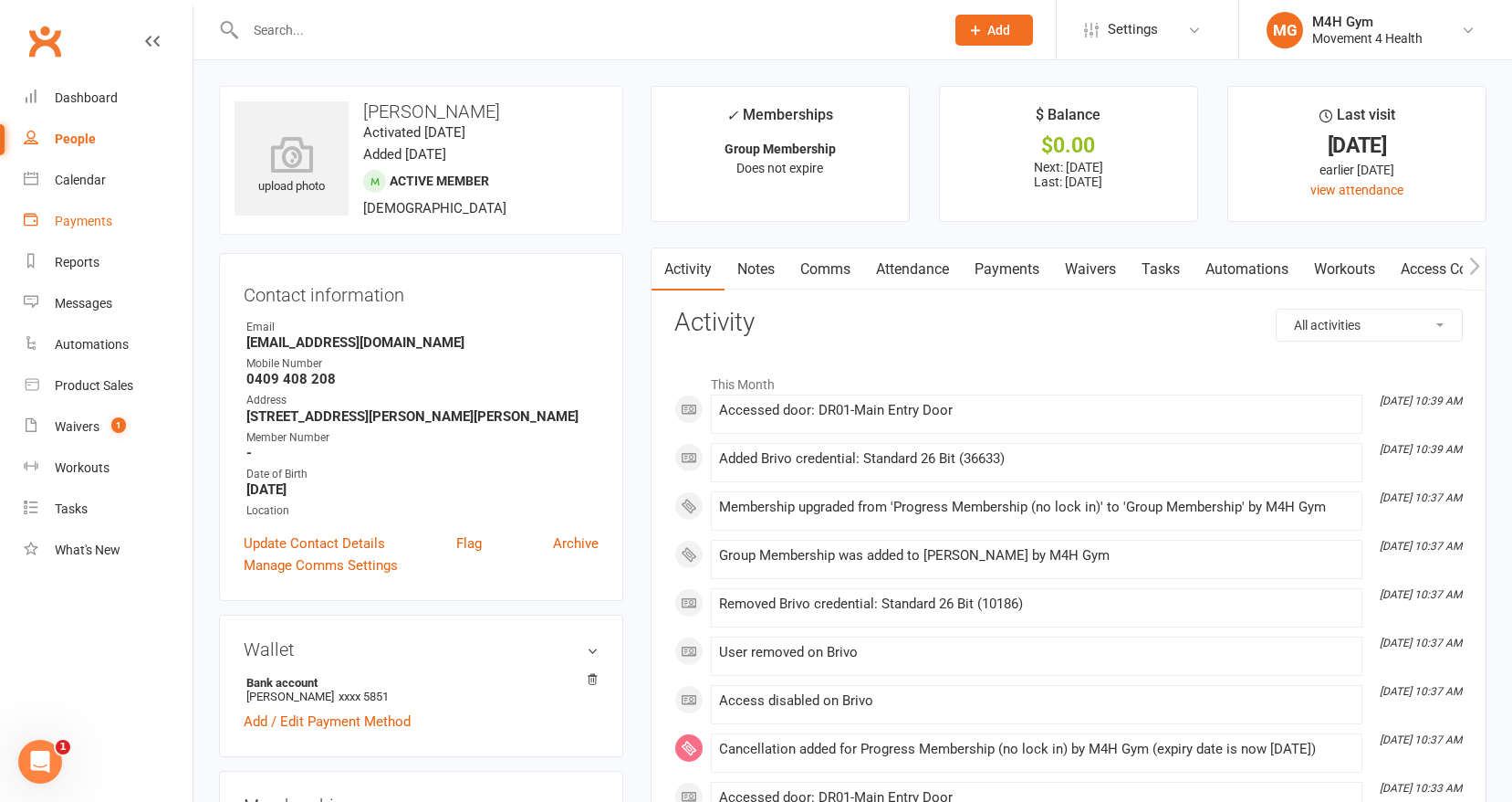
click at [87, 214] on div "Payments" at bounding box center [83, 220] width 58 height 15
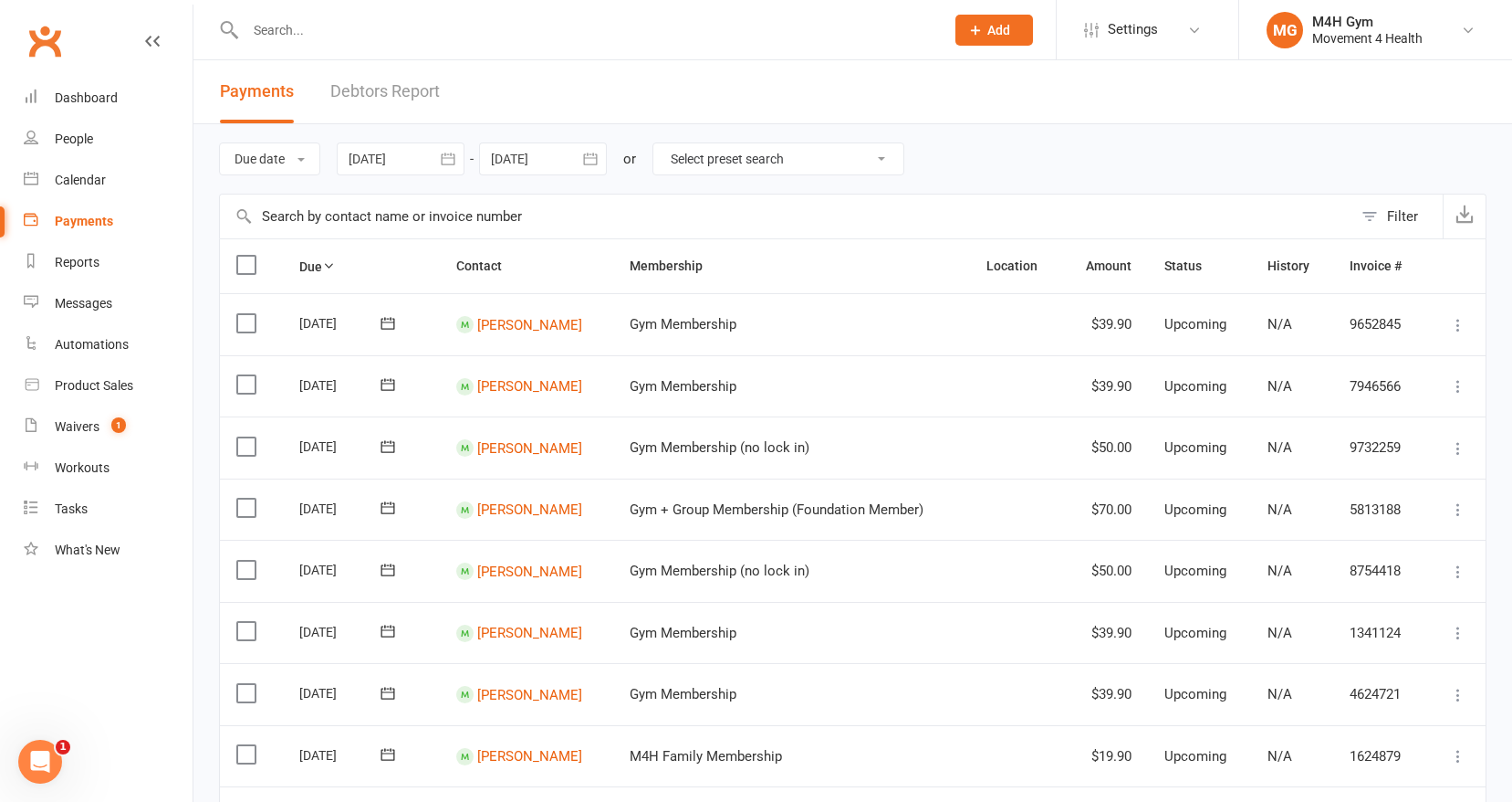
click at [445, 159] on icon "button" at bounding box center [447, 159] width 14 height 12
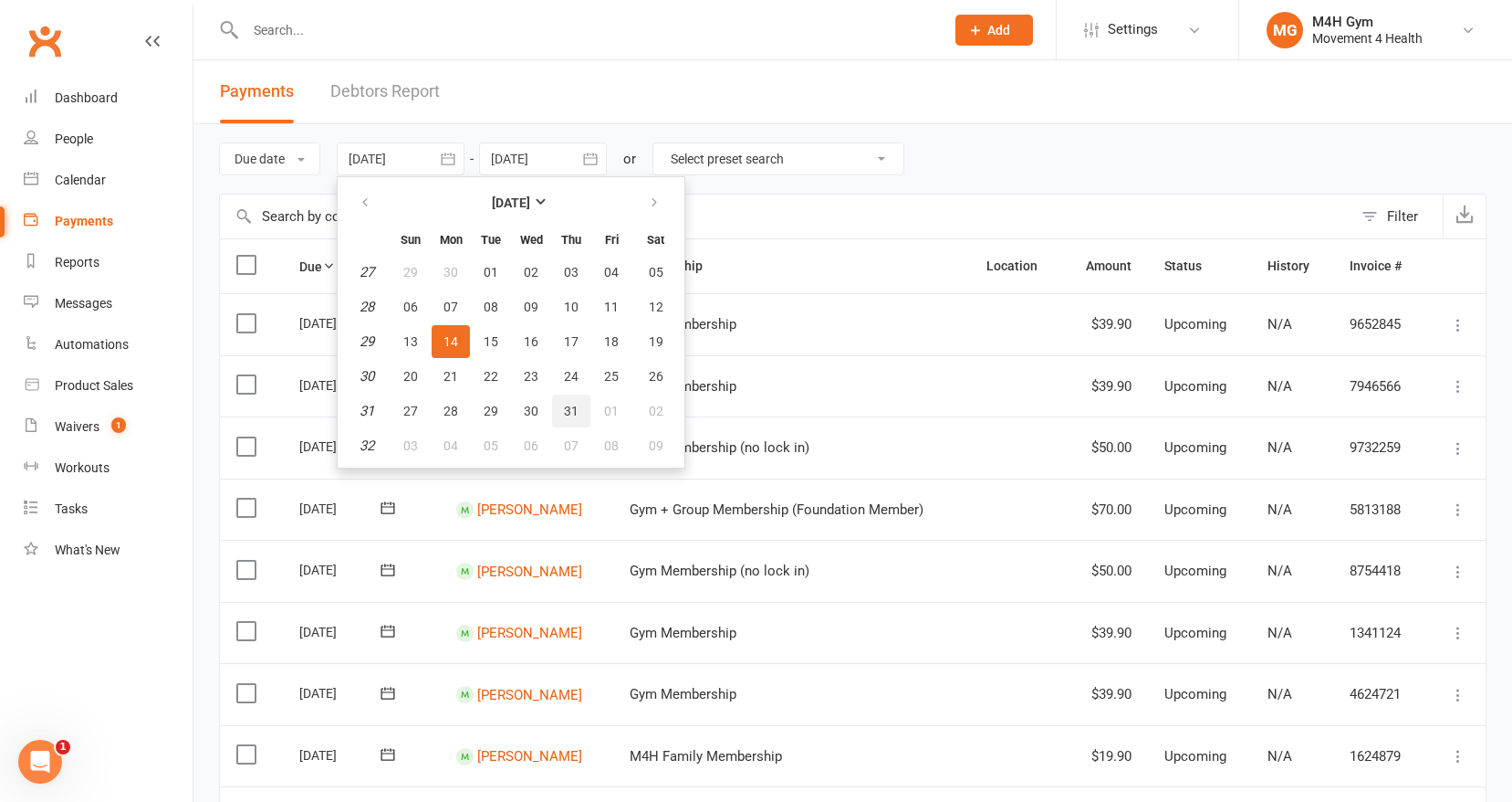
click at [568, 400] on button "31" at bounding box center [571, 410] width 39 height 33
type input "[DATE]"
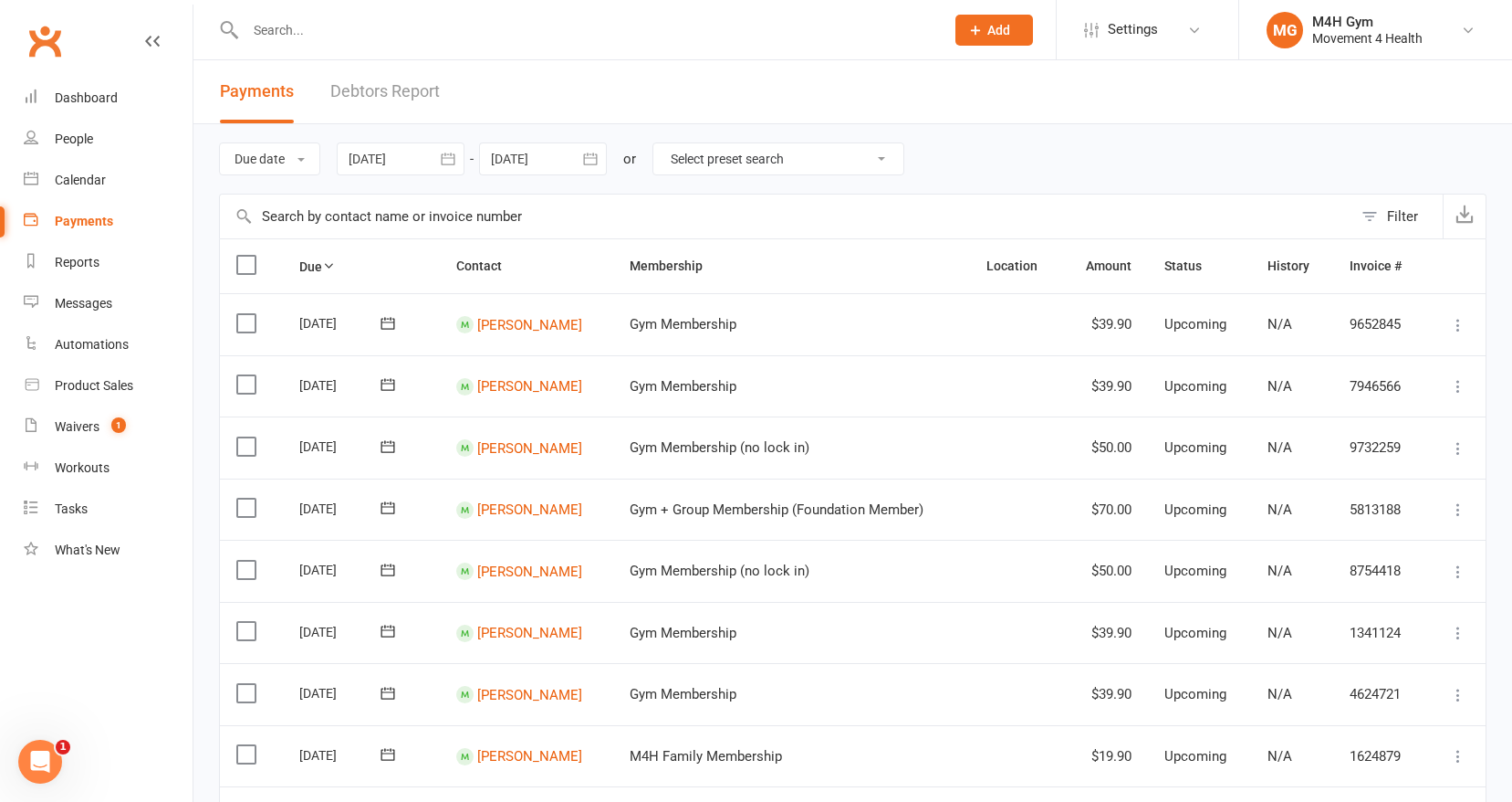
click at [594, 155] on icon "button" at bounding box center [590, 159] width 18 height 18
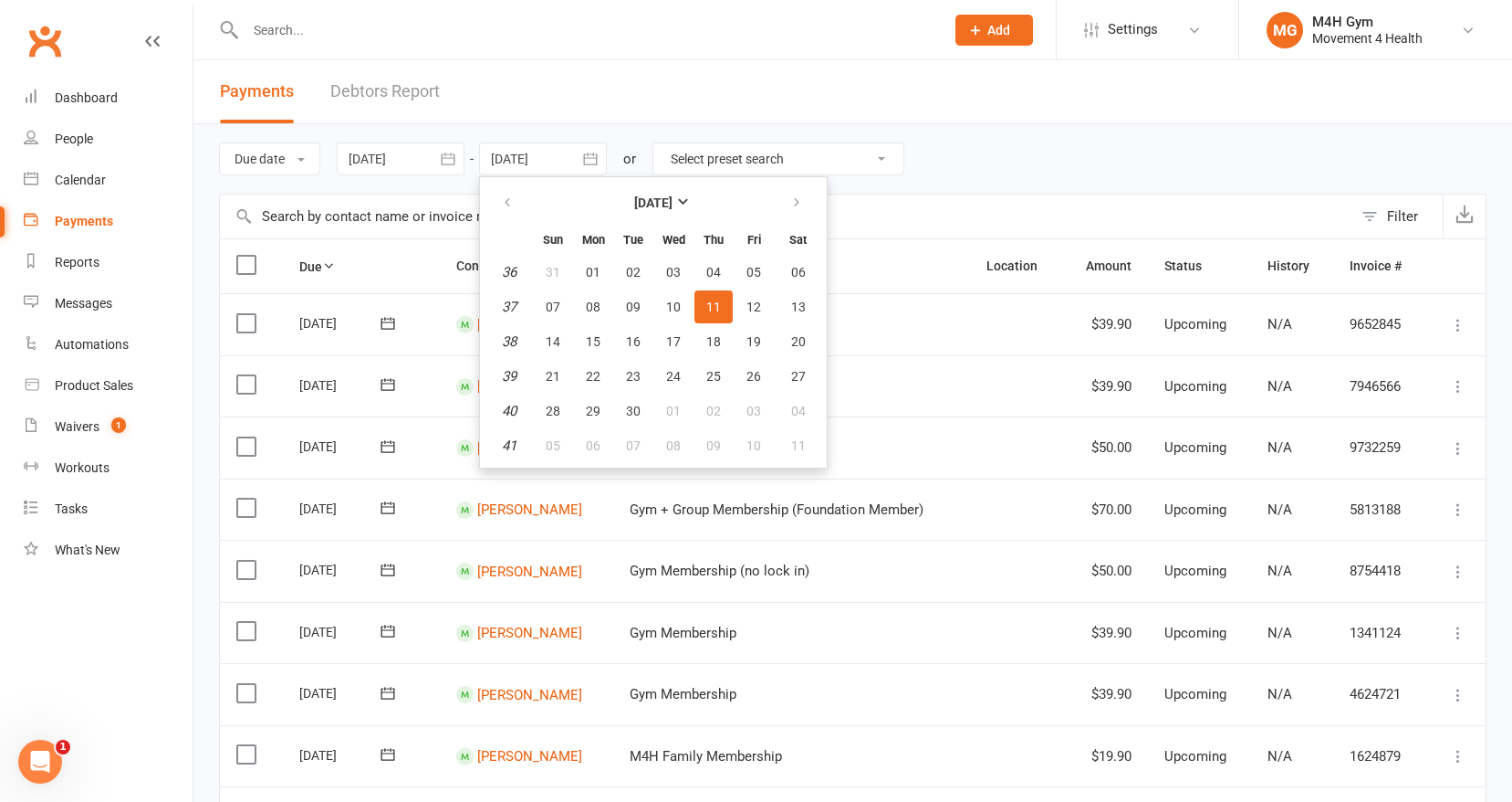
click at [594, 155] on icon "button" at bounding box center [590, 159] width 18 height 18
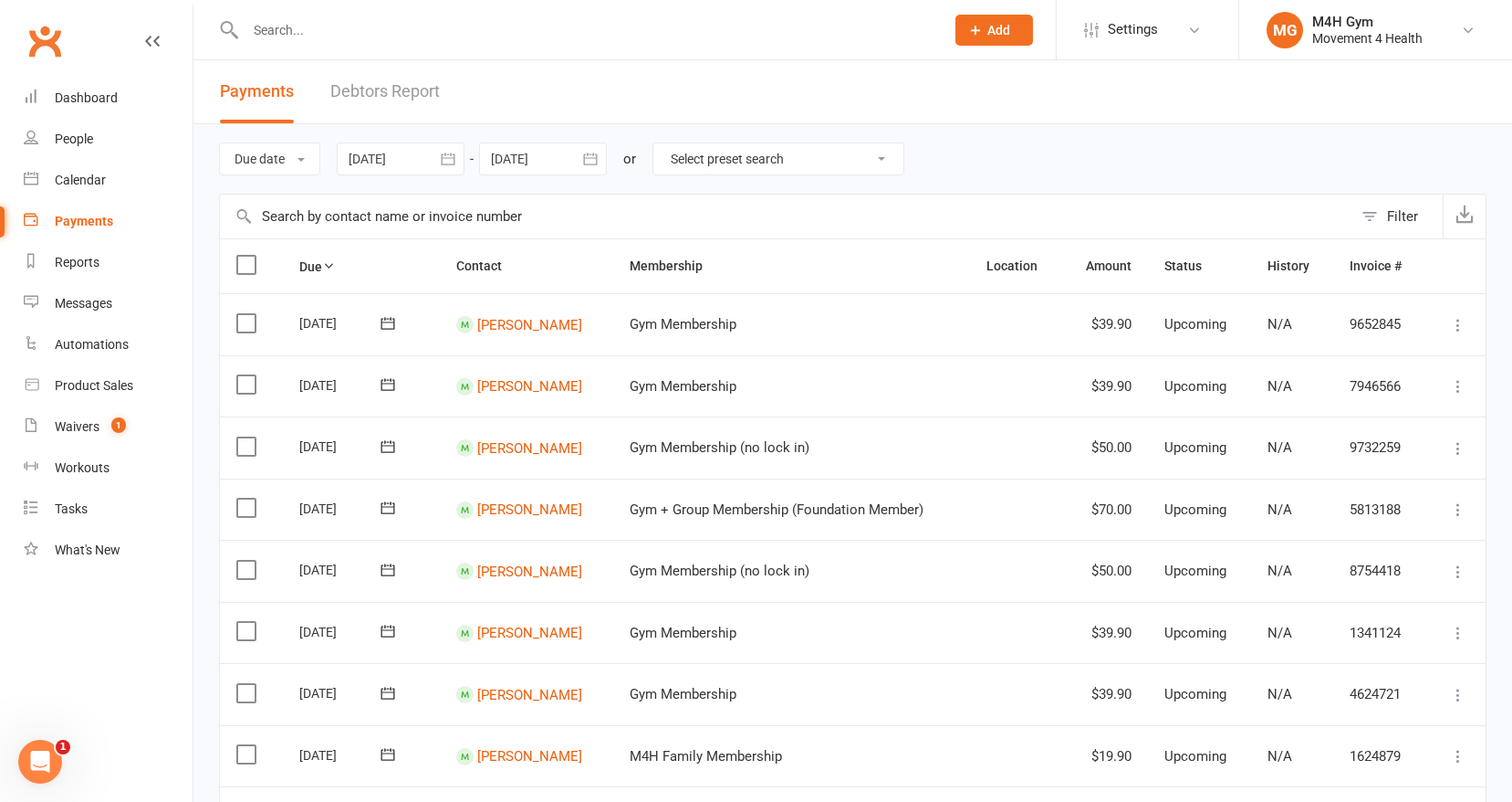
click at [594, 155] on icon "button" at bounding box center [590, 159] width 18 height 18
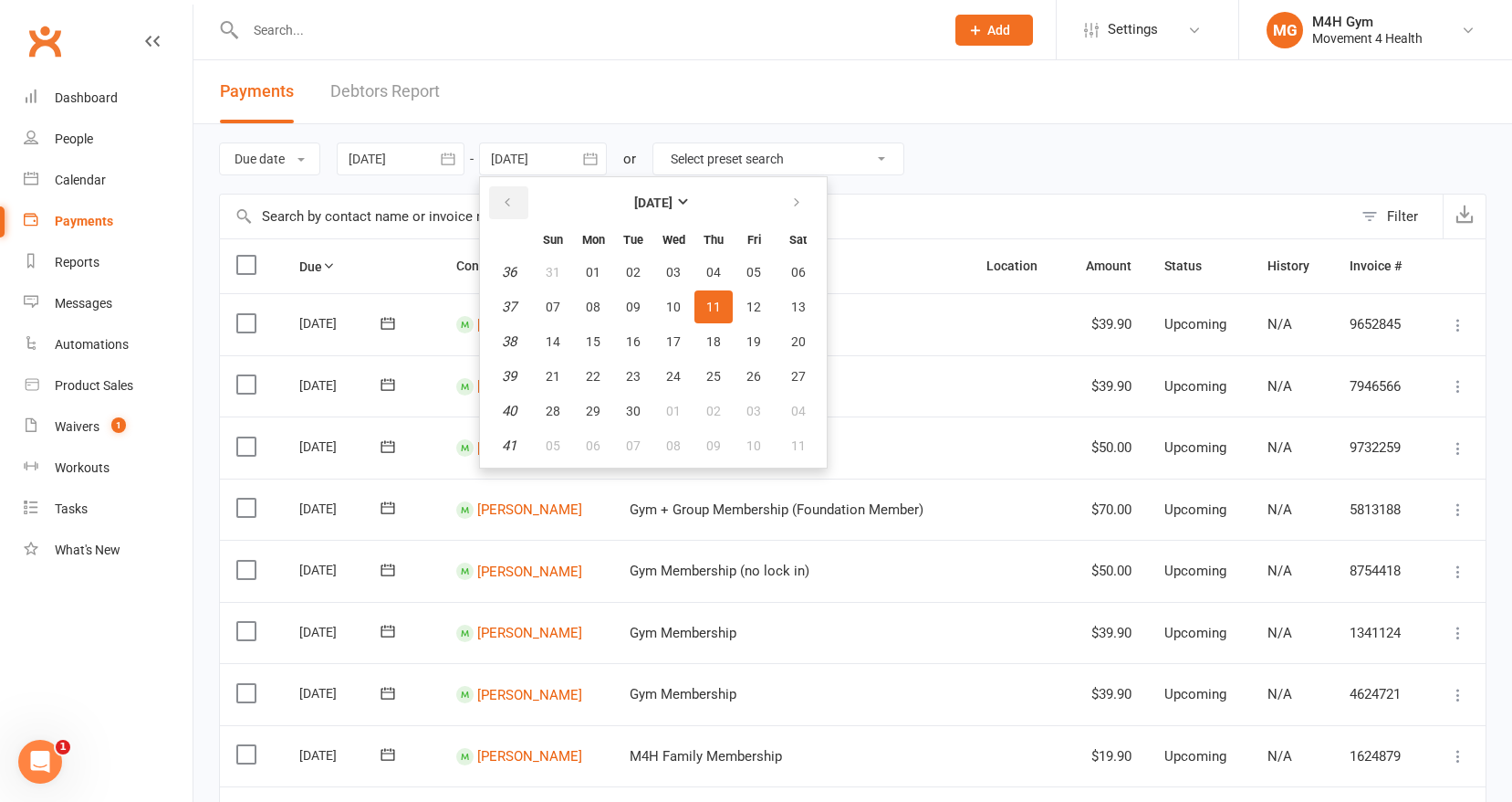
click at [514, 200] on icon "button" at bounding box center [507, 202] width 13 height 15
click at [708, 335] on span "14" at bounding box center [713, 341] width 15 height 15
type input "[DATE]"
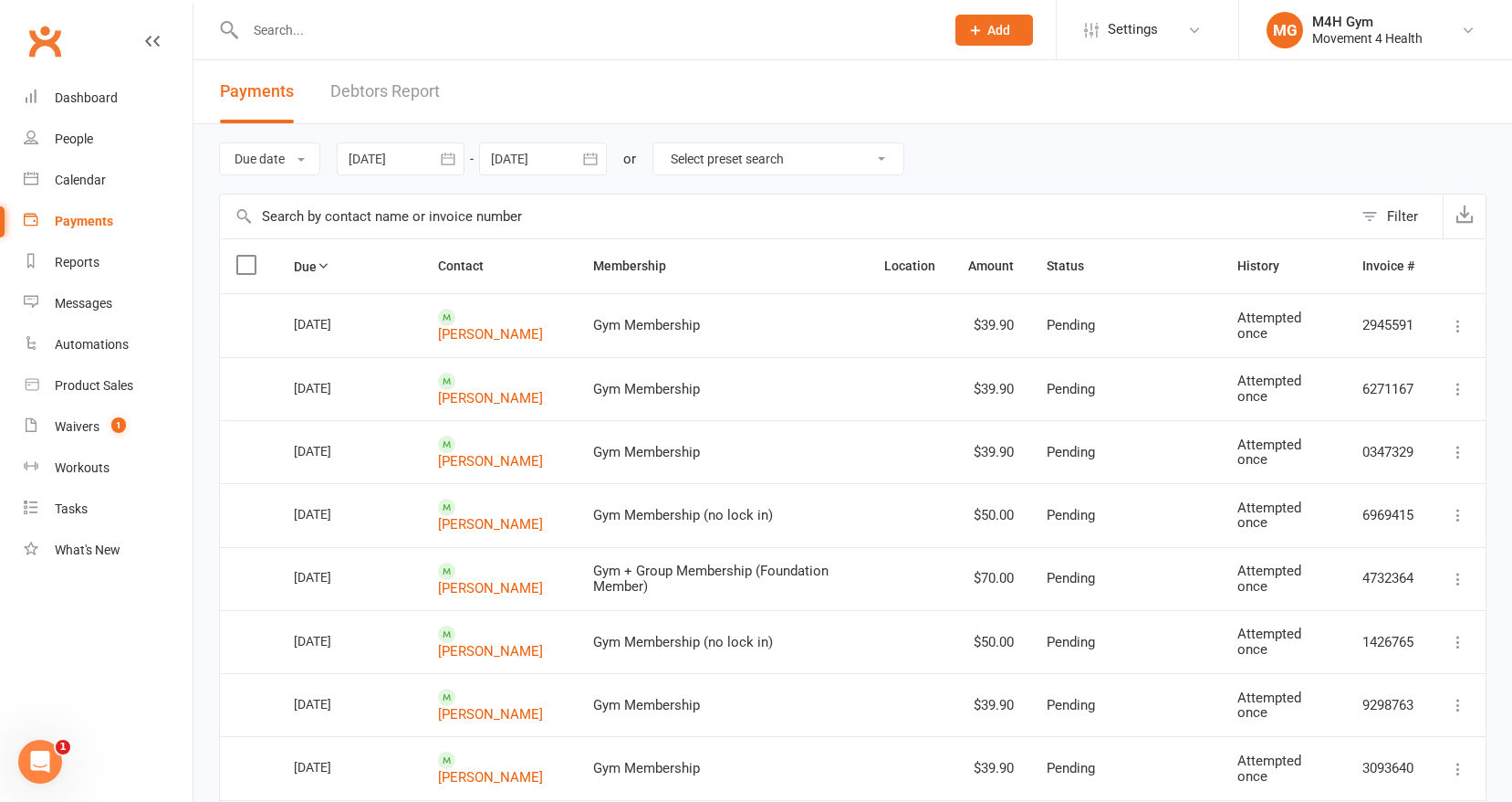
click at [878, 152] on select "Select preset search All failures All skipped payments All pending payments Suc…" at bounding box center [779, 158] width 250 height 31
select select "0"
click at [667, 143] on select "Select preset search All failures All skipped payments All pending payments Suc…" at bounding box center [779, 158] width 250 height 31
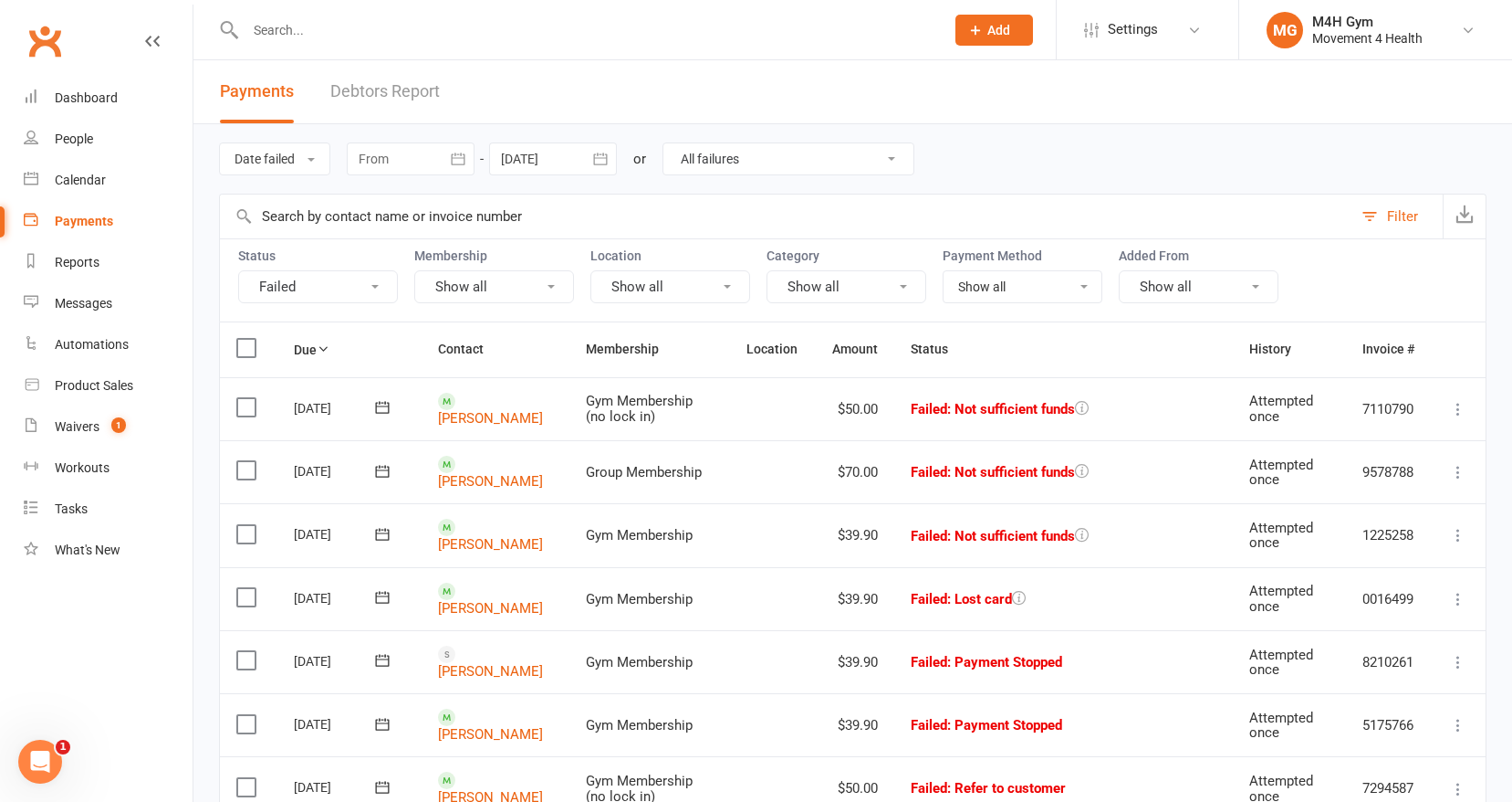
click at [459, 154] on icon "button" at bounding box center [457, 159] width 14 height 12
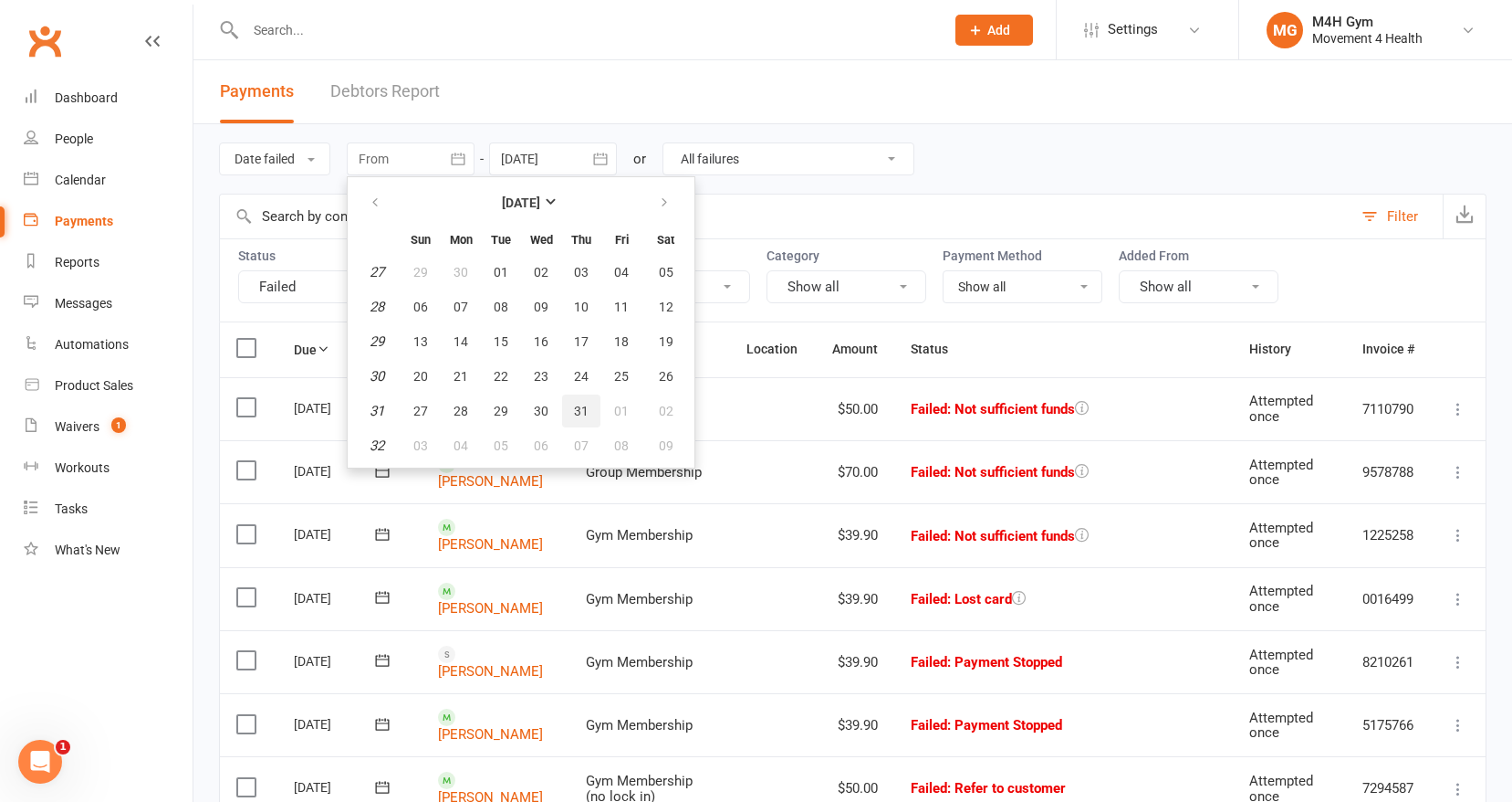
click at [581, 399] on button "31" at bounding box center [581, 410] width 39 height 33
type input "[DATE]"
select select
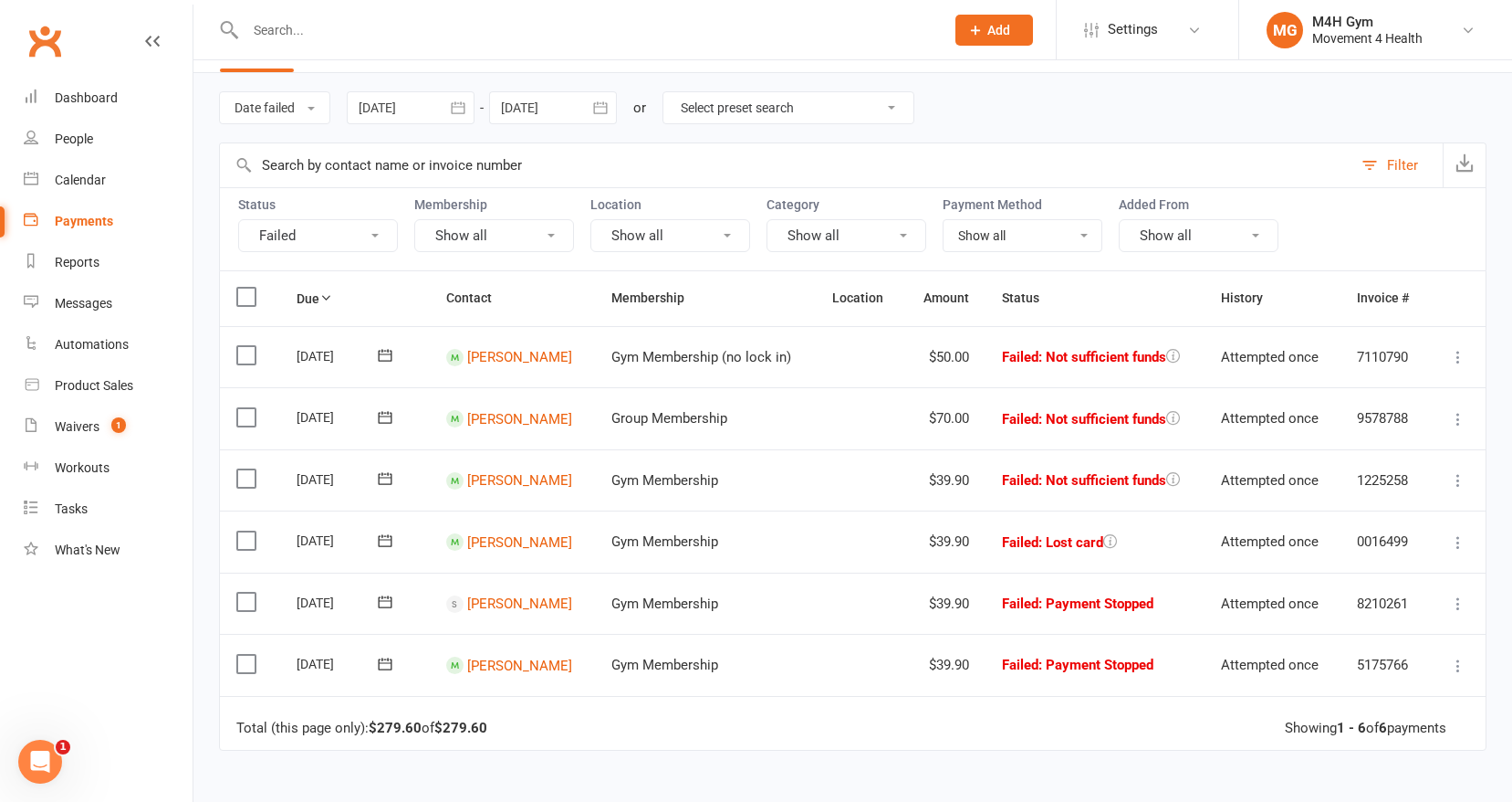
scroll to position [53, 0]
click at [581, 416] on td "[PERSON_NAME]" at bounding box center [512, 416] width 165 height 63
click at [1462, 157] on icon "button" at bounding box center [1464, 161] width 18 height 18
